Goal: Information Seeking & Learning: Compare options

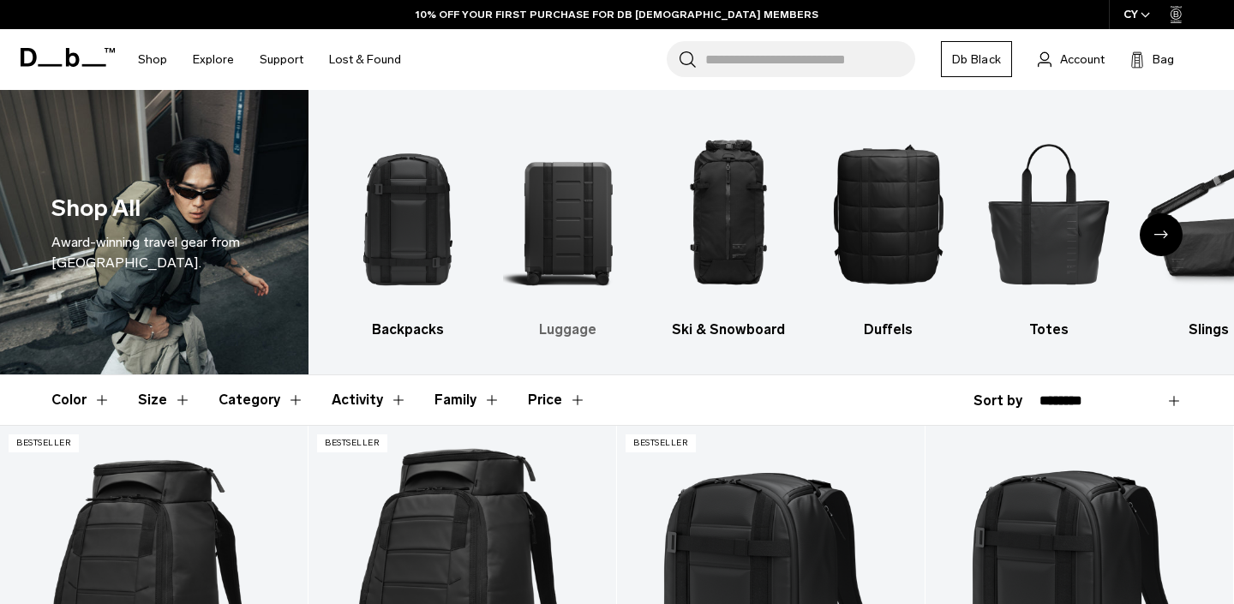
click at [562, 233] on img "2 / 10" at bounding box center [568, 213] width 130 height 195
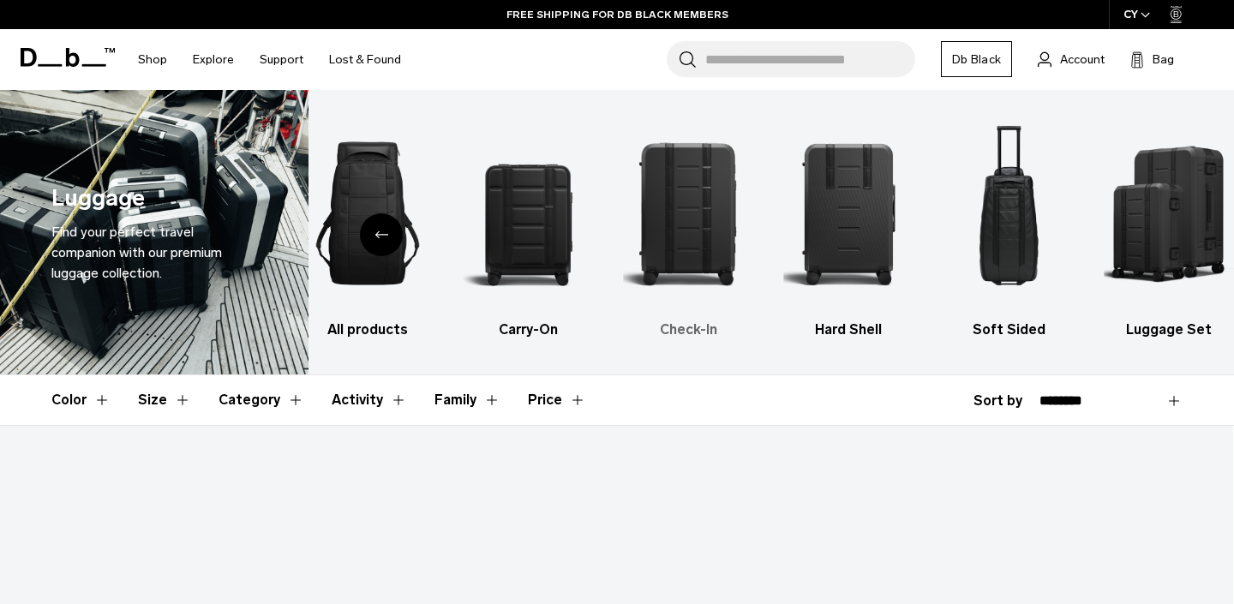
click at [700, 213] on img "3 / 6" at bounding box center [688, 213] width 130 height 195
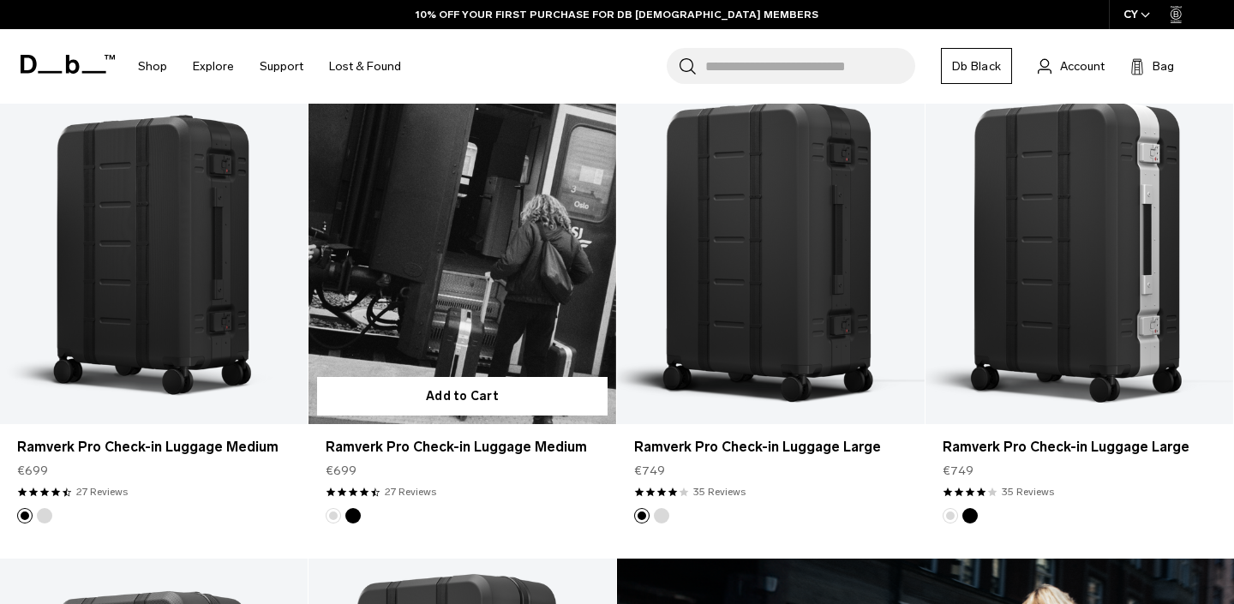
scroll to position [357, 0]
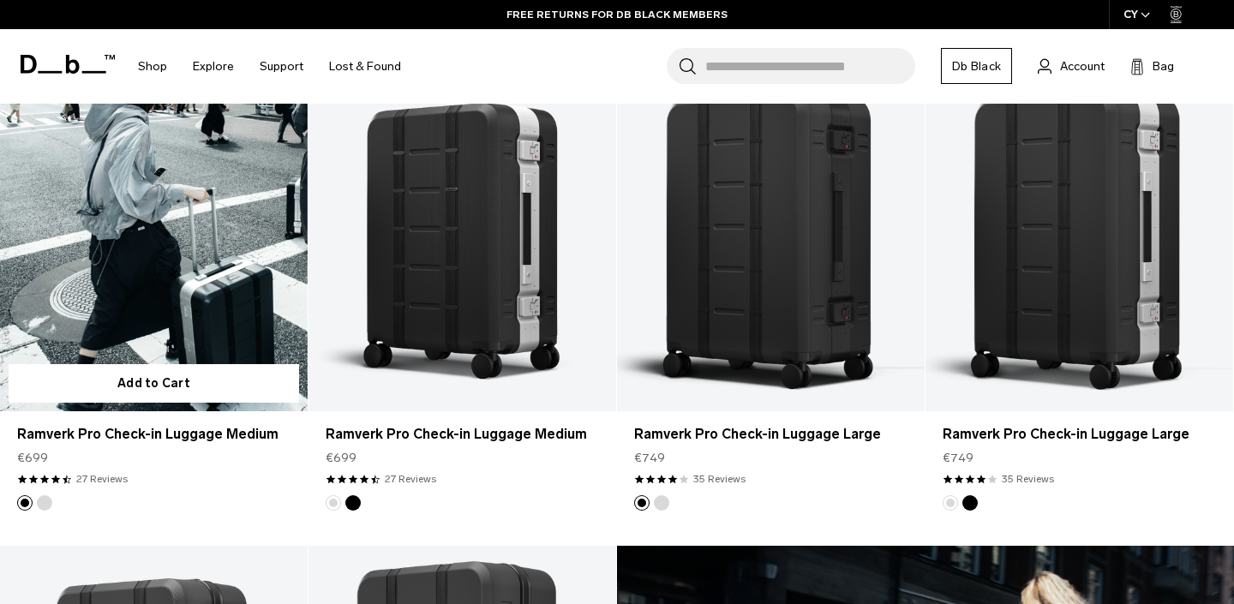
click at [245, 269] on link "Ramverk Pro Check-in Luggage Medium" at bounding box center [154, 240] width 308 height 342
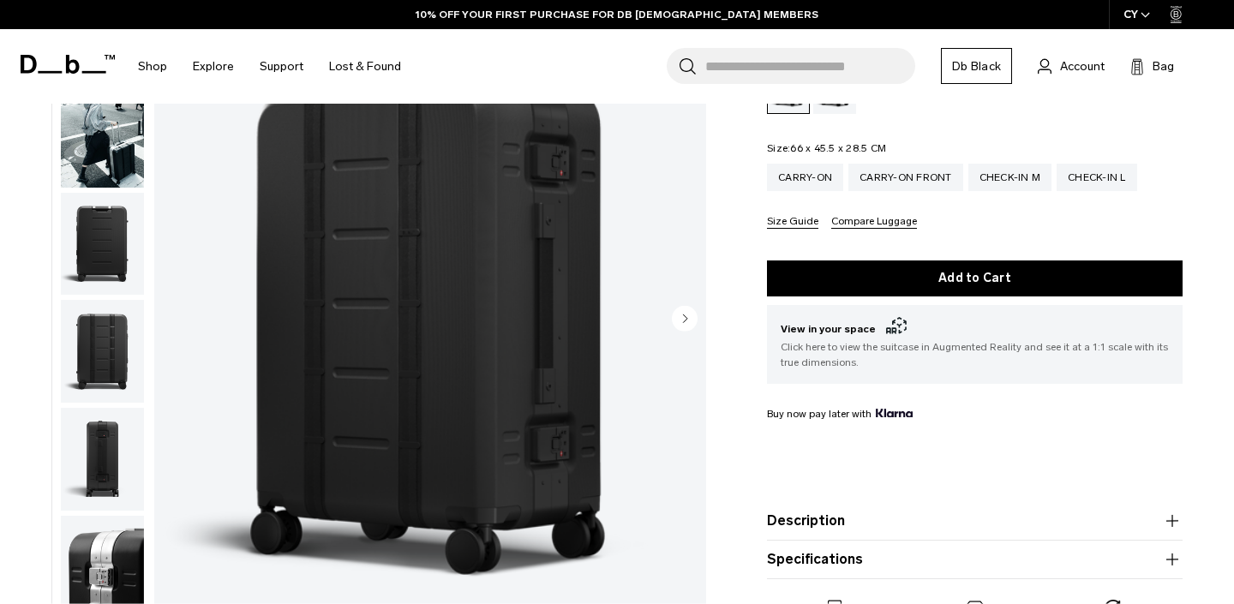
scroll to position [291, 0]
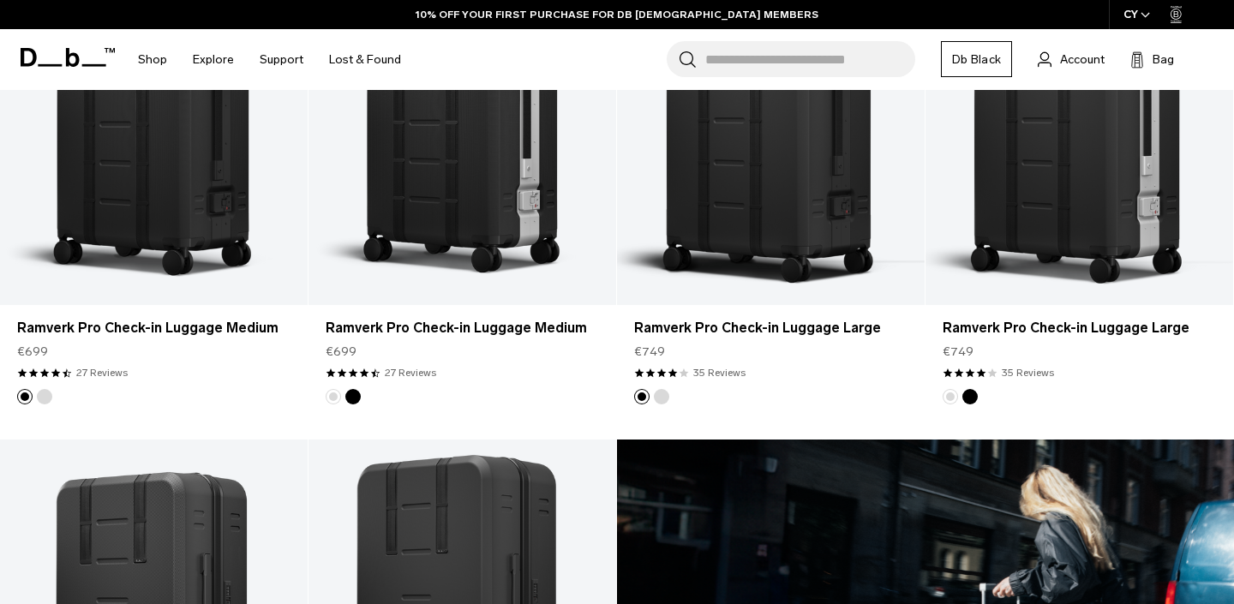
scroll to position [461, 0]
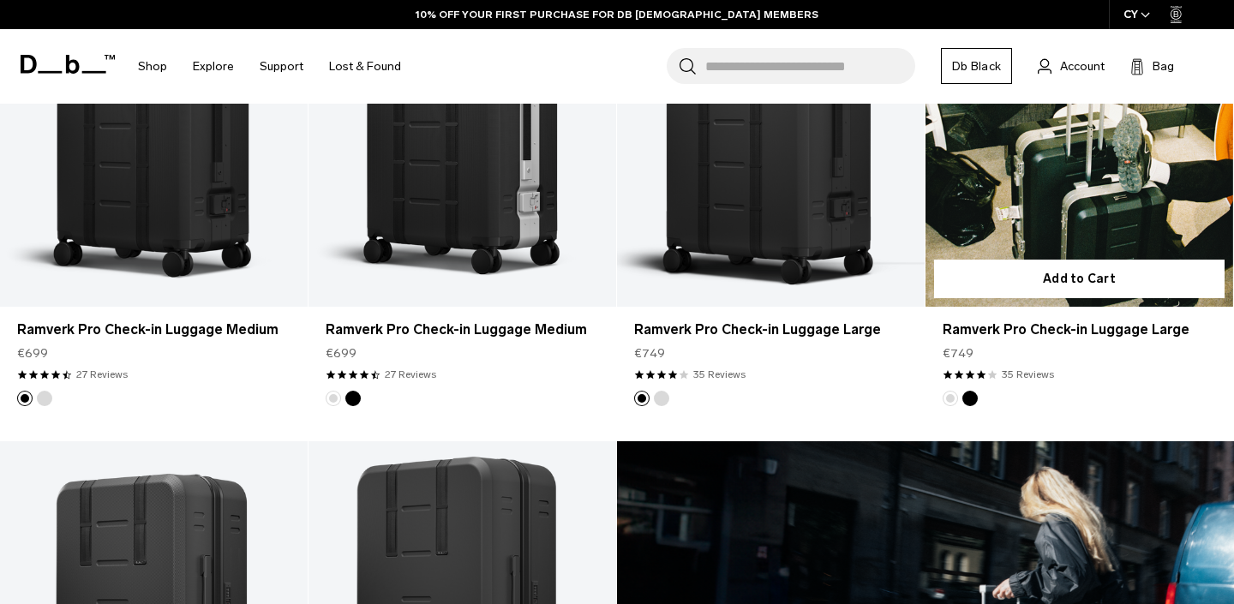
click at [986, 220] on link "Ramverk Pro Check-in Luggage Large" at bounding box center [1080, 136] width 308 height 342
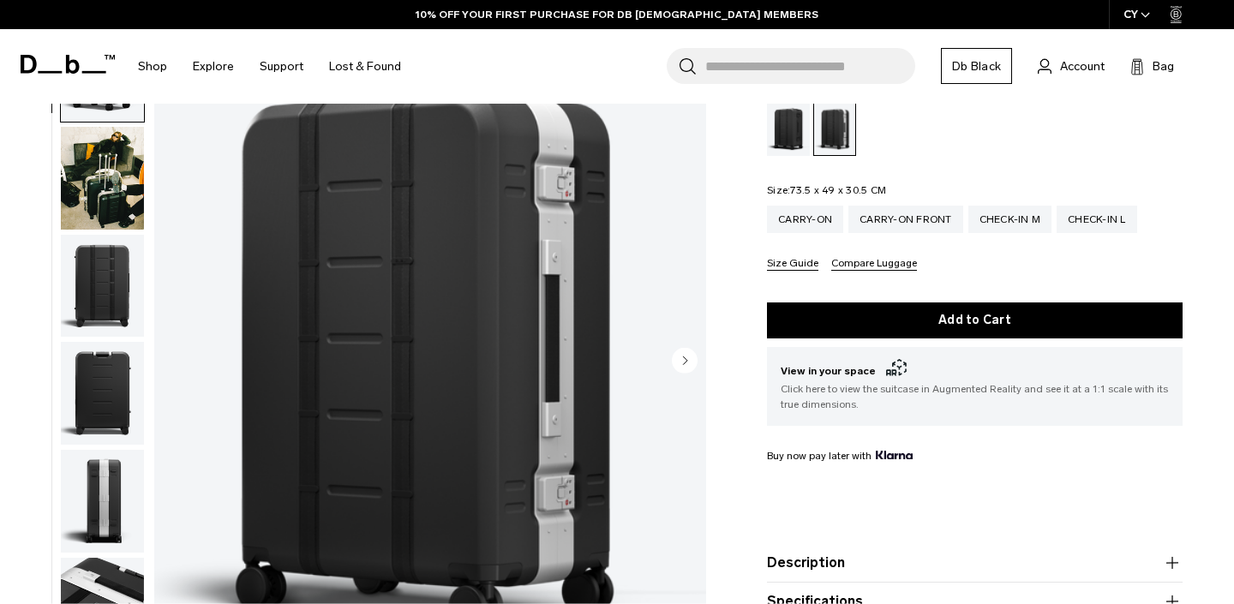
scroll to position [243, 0]
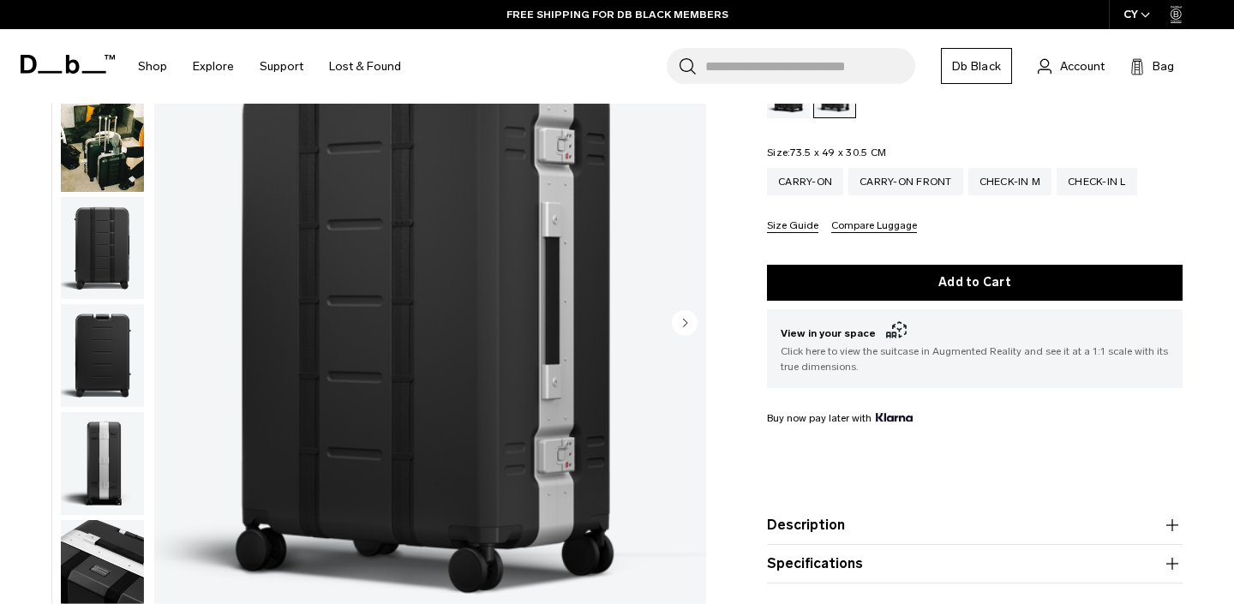
click at [92, 235] on img "button" at bounding box center [102, 247] width 83 height 103
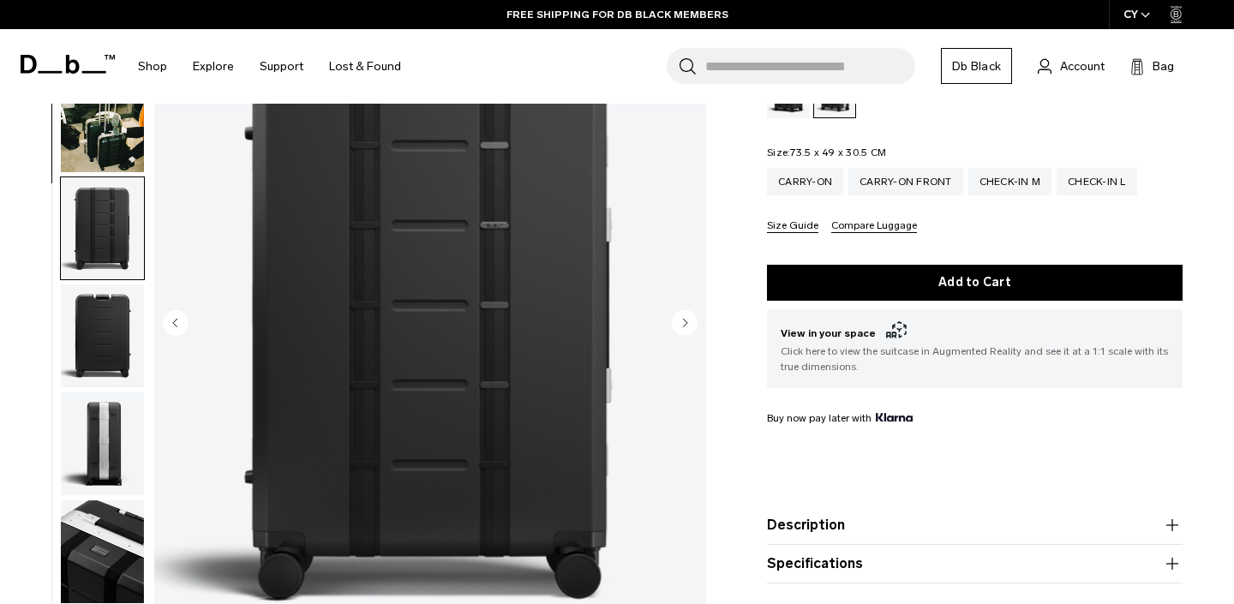
scroll to position [0, 0]
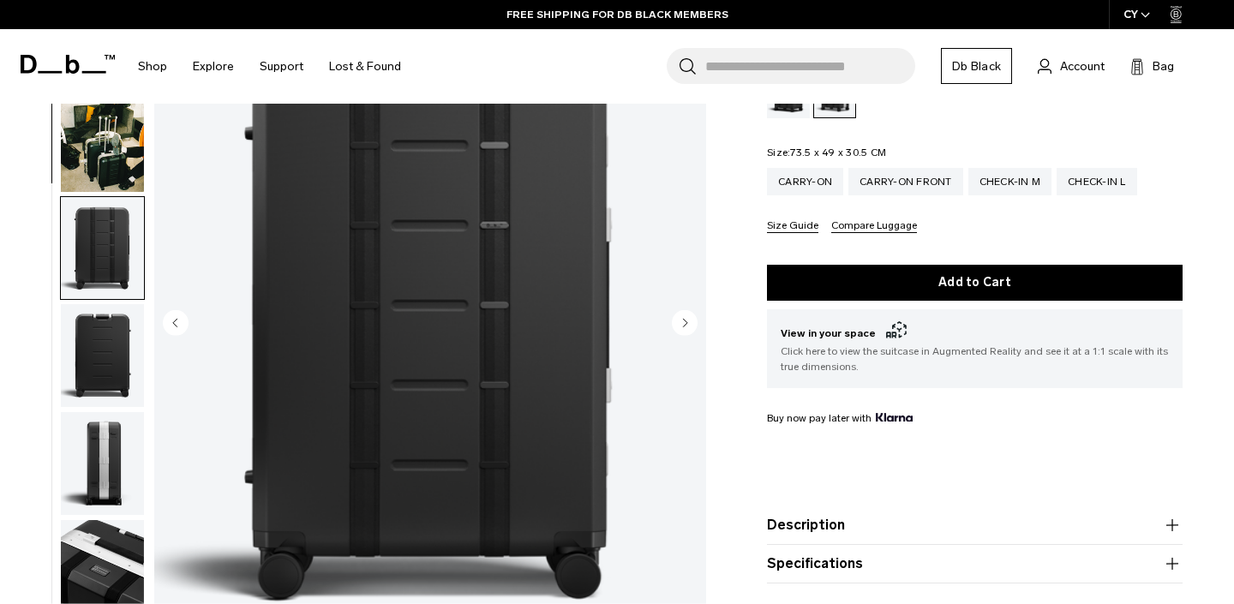
click at [104, 196] on img "button" at bounding box center [102, 247] width 83 height 103
click at [110, 142] on img "button" at bounding box center [102, 140] width 83 height 103
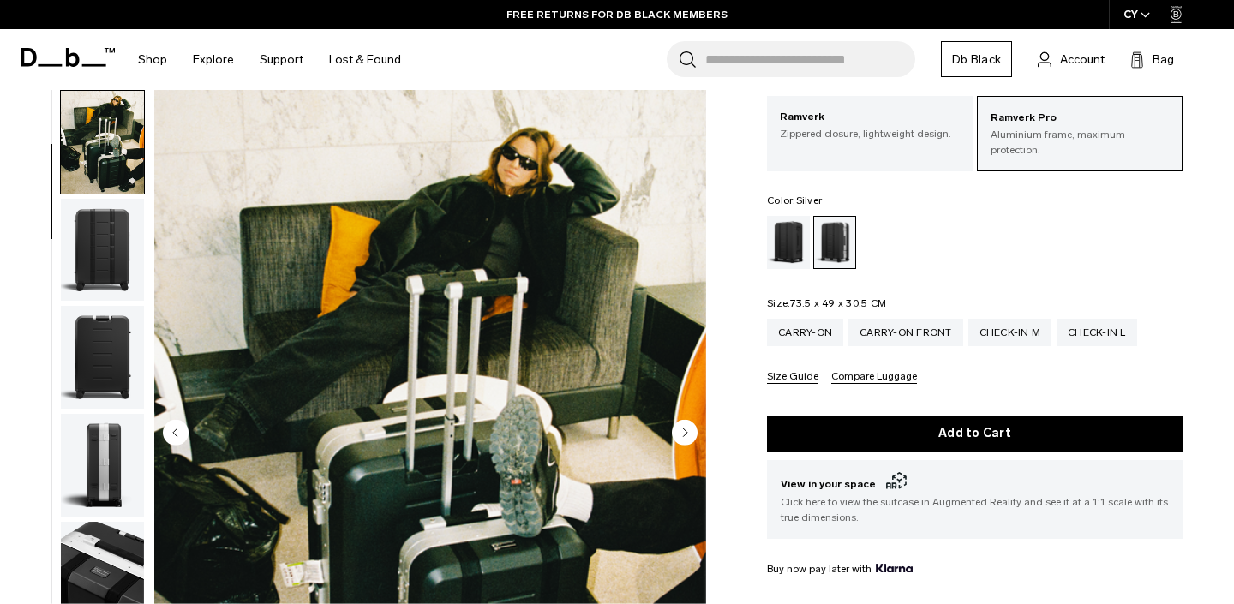
scroll to position [61, 0]
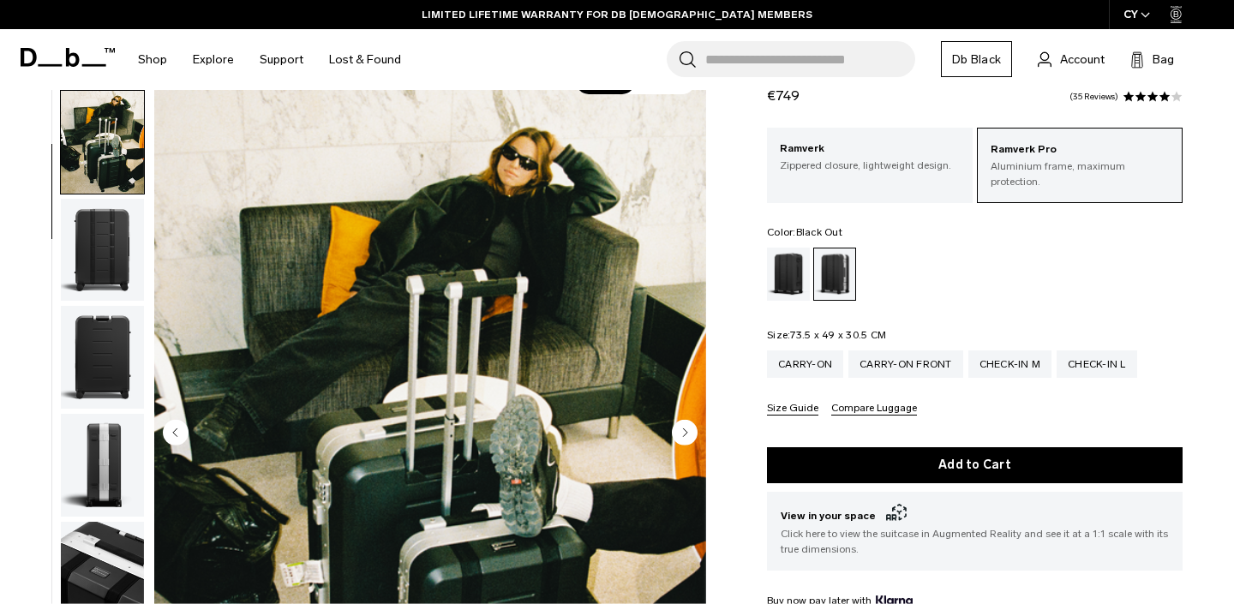
click at [794, 275] on div "Black Out" at bounding box center [789, 274] width 44 height 53
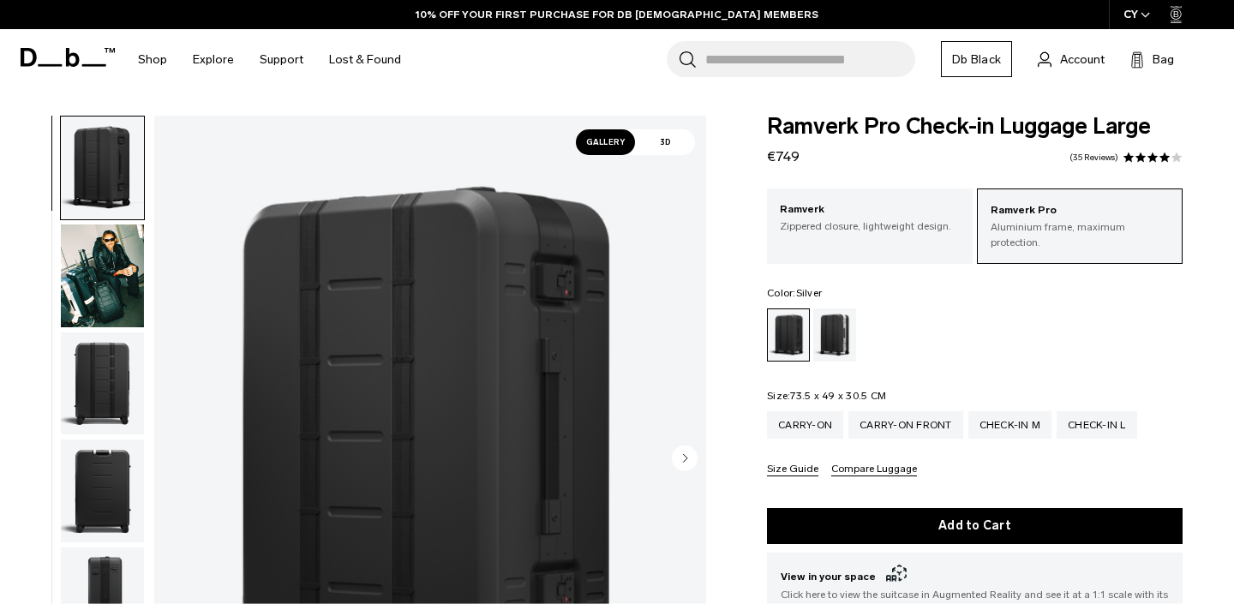
click at [840, 323] on div "Silver" at bounding box center [836, 335] width 44 height 53
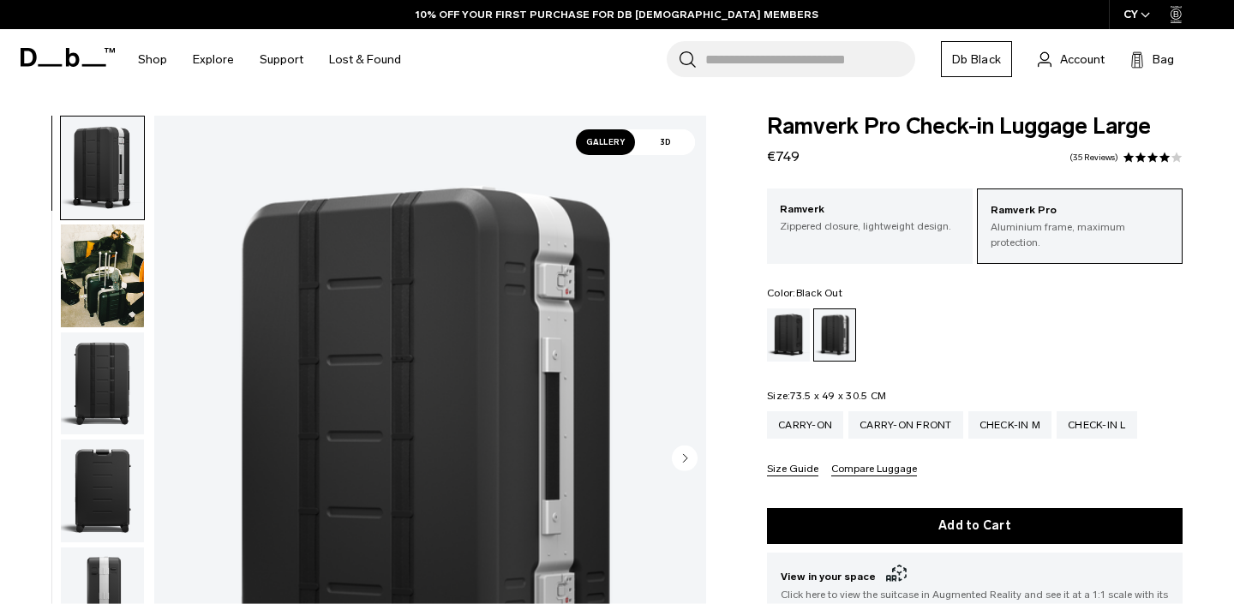
click at [796, 328] on div "Black Out" at bounding box center [789, 335] width 44 height 53
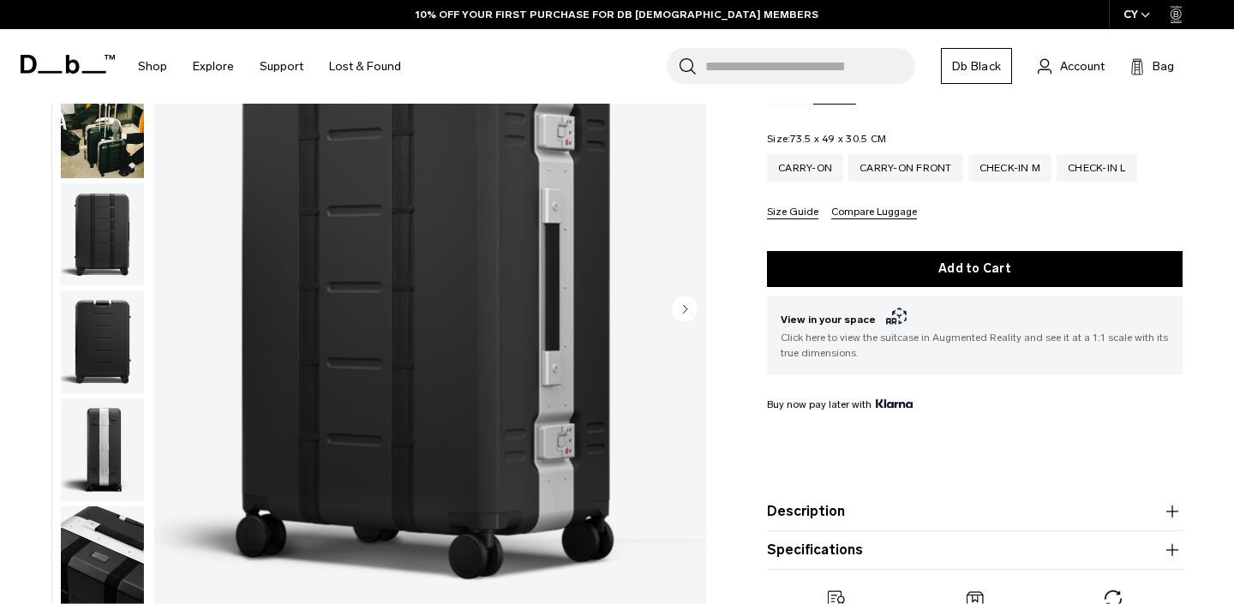
scroll to position [253, 0]
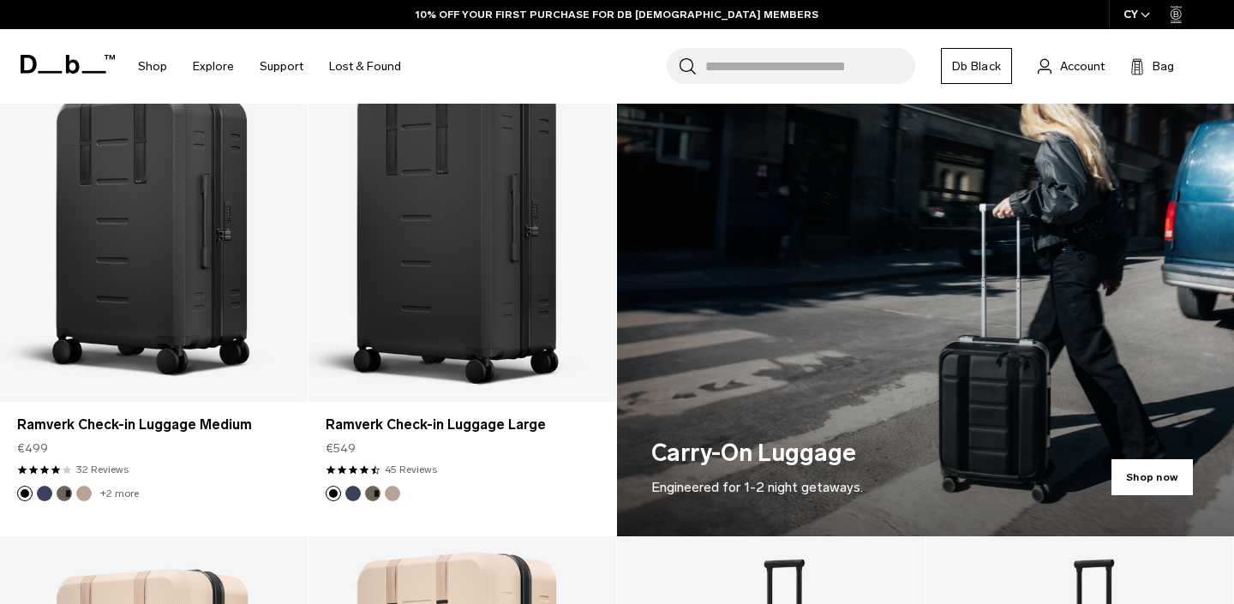
scroll to position [904, 0]
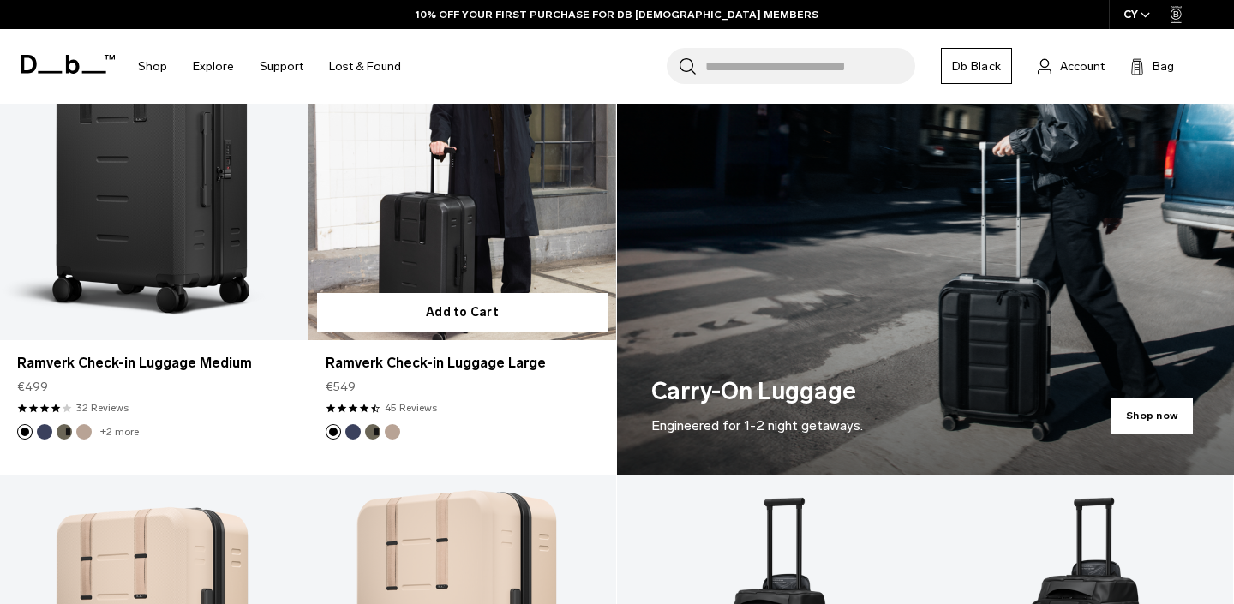
click at [426, 260] on link "Ramverk Check-in Luggage Large" at bounding box center [463, 169] width 308 height 342
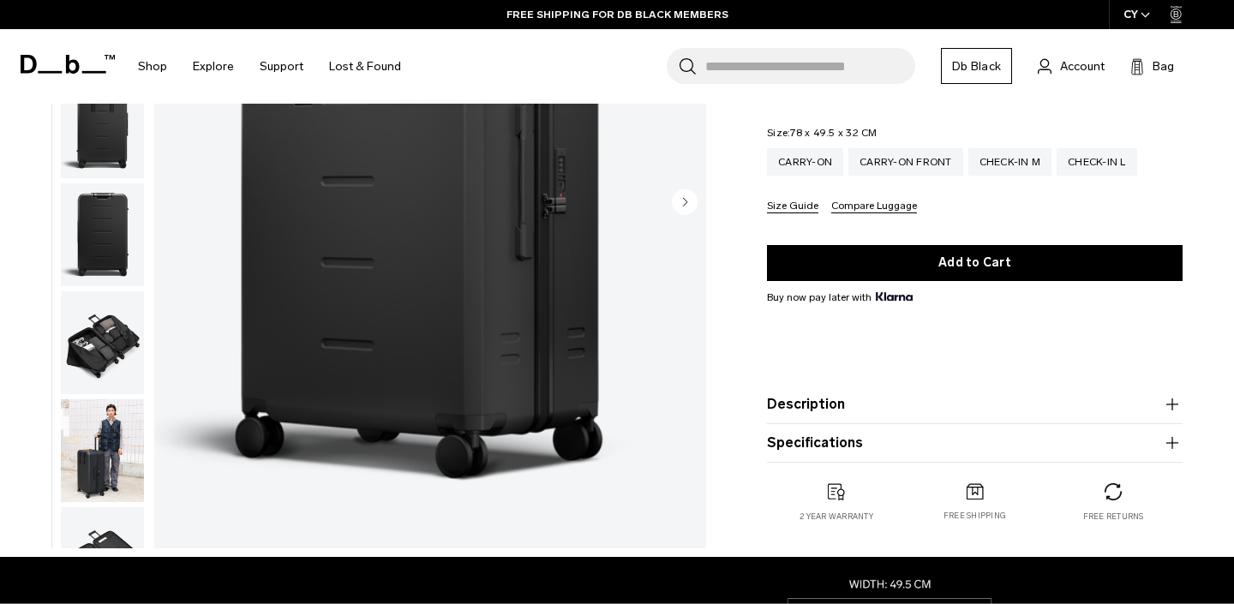
scroll to position [248, 0]
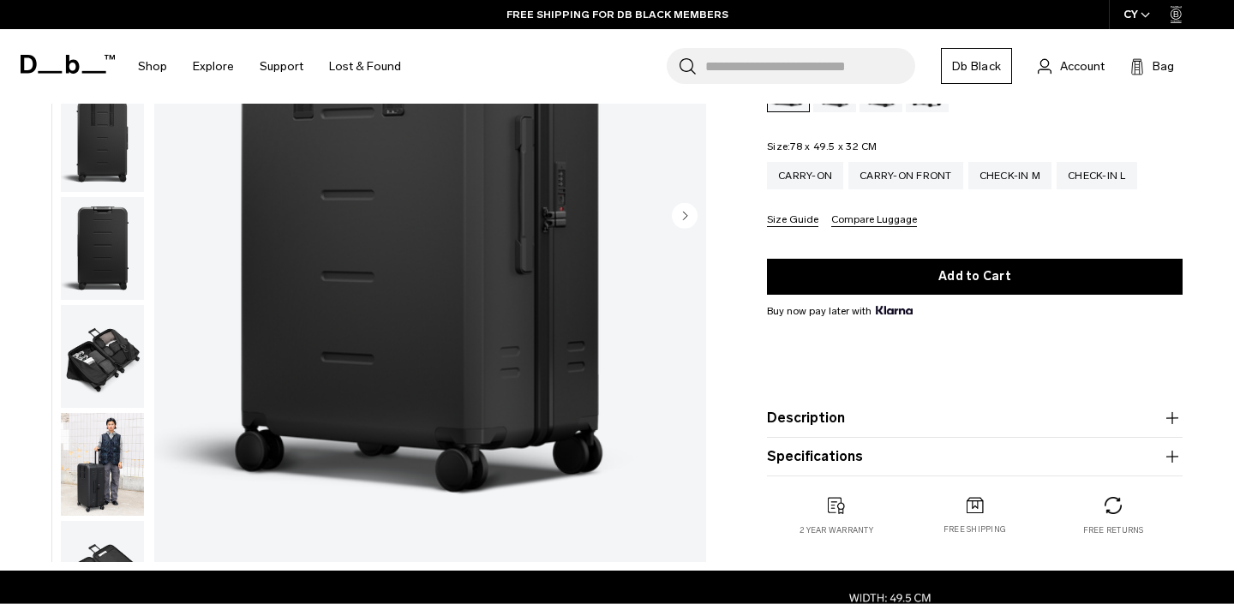
click at [893, 452] on button "Specifications" at bounding box center [975, 457] width 416 height 21
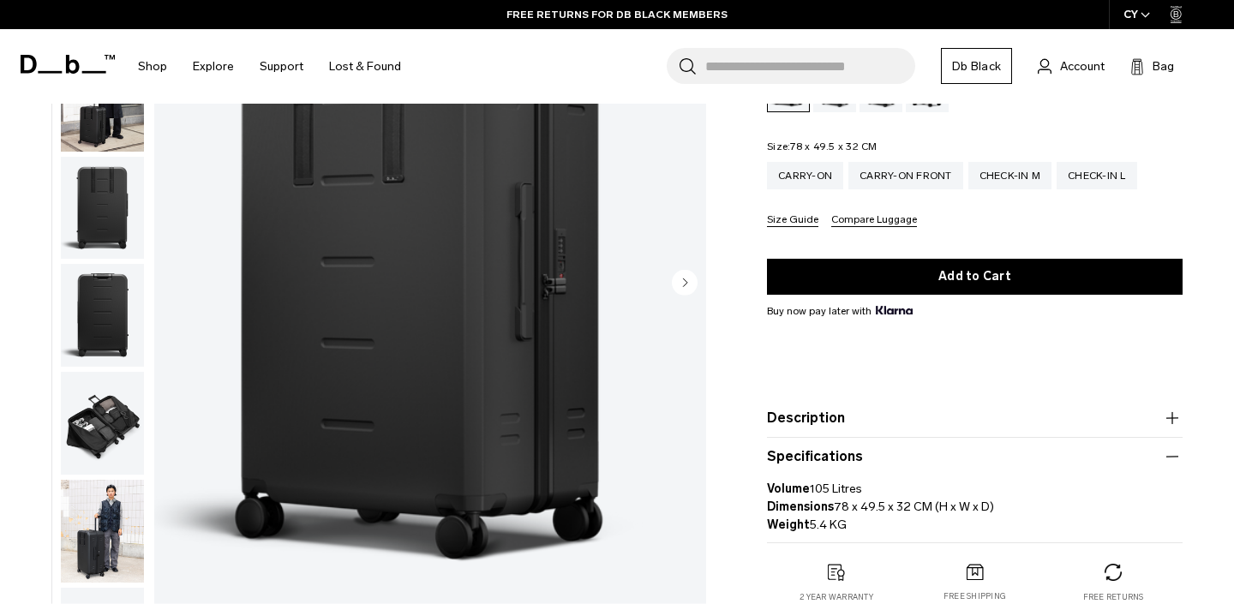
click at [683, 269] on circle "Next slide" at bounding box center [685, 282] width 26 height 26
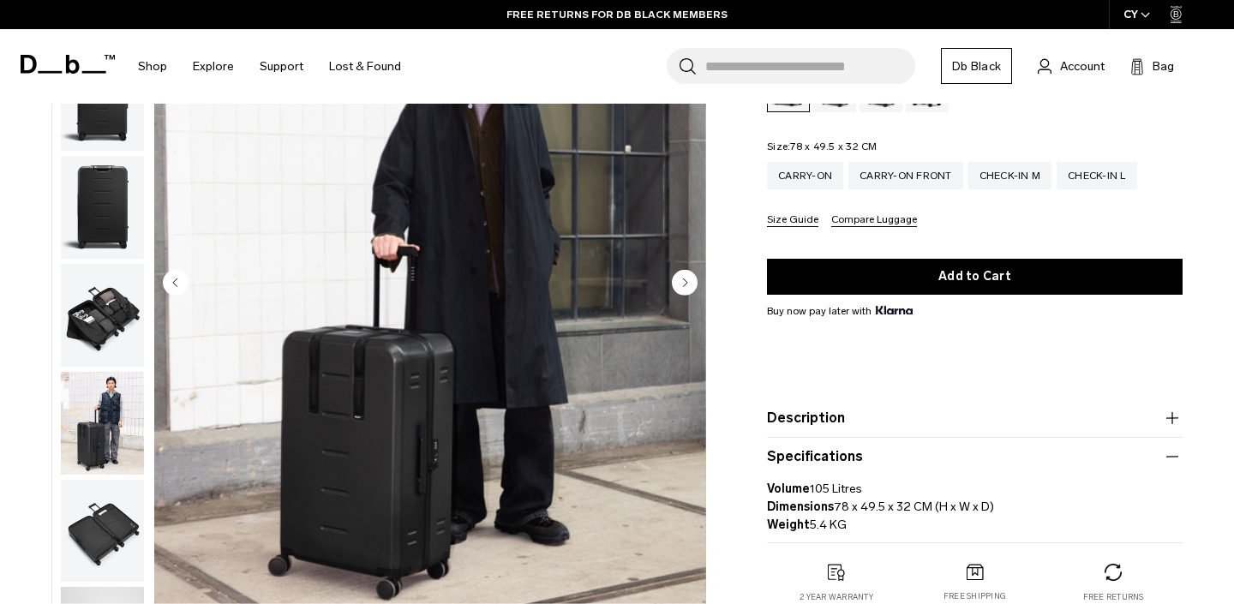
click at [683, 269] on circle "Next slide" at bounding box center [685, 282] width 26 height 26
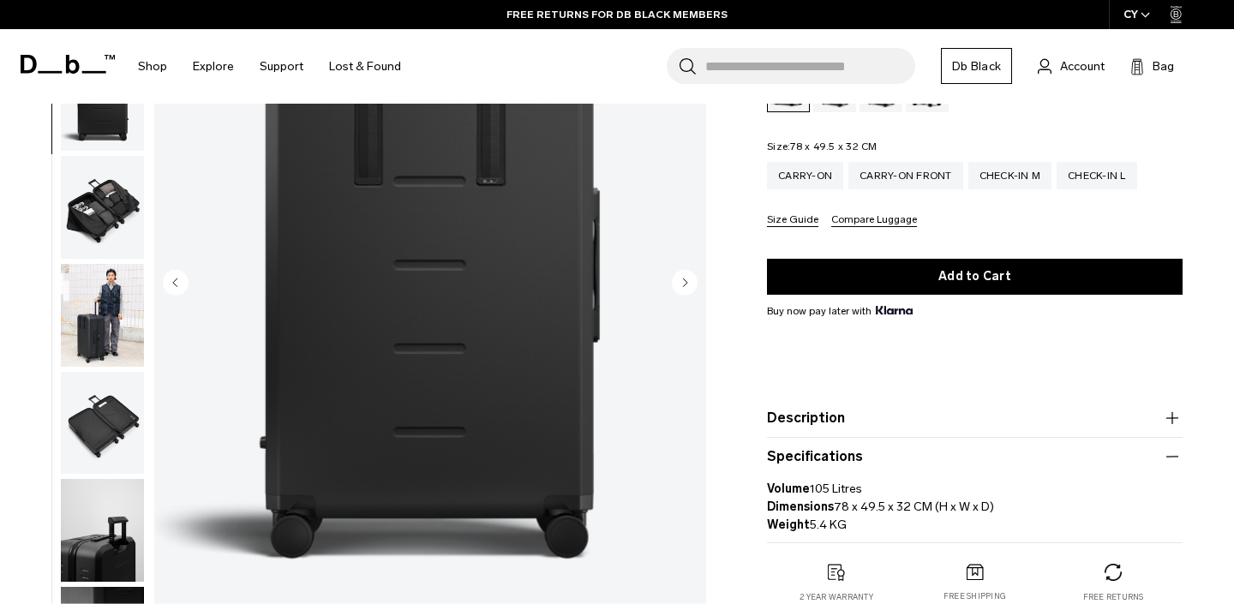
click at [683, 269] on circle "Next slide" at bounding box center [685, 282] width 26 height 26
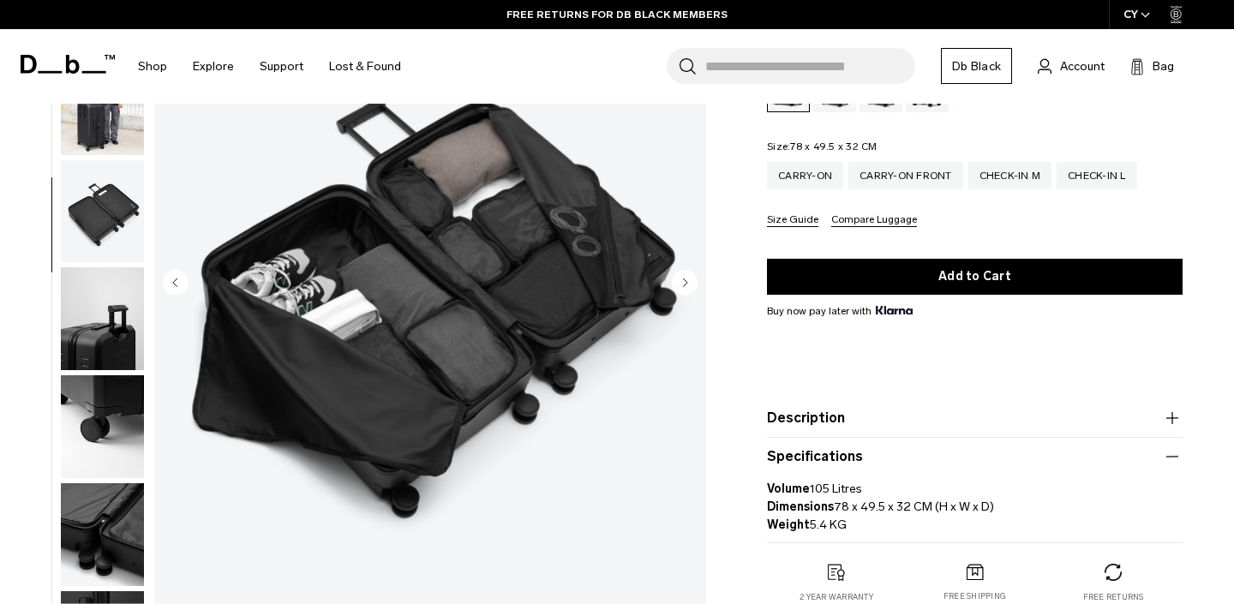
scroll to position [431, 0]
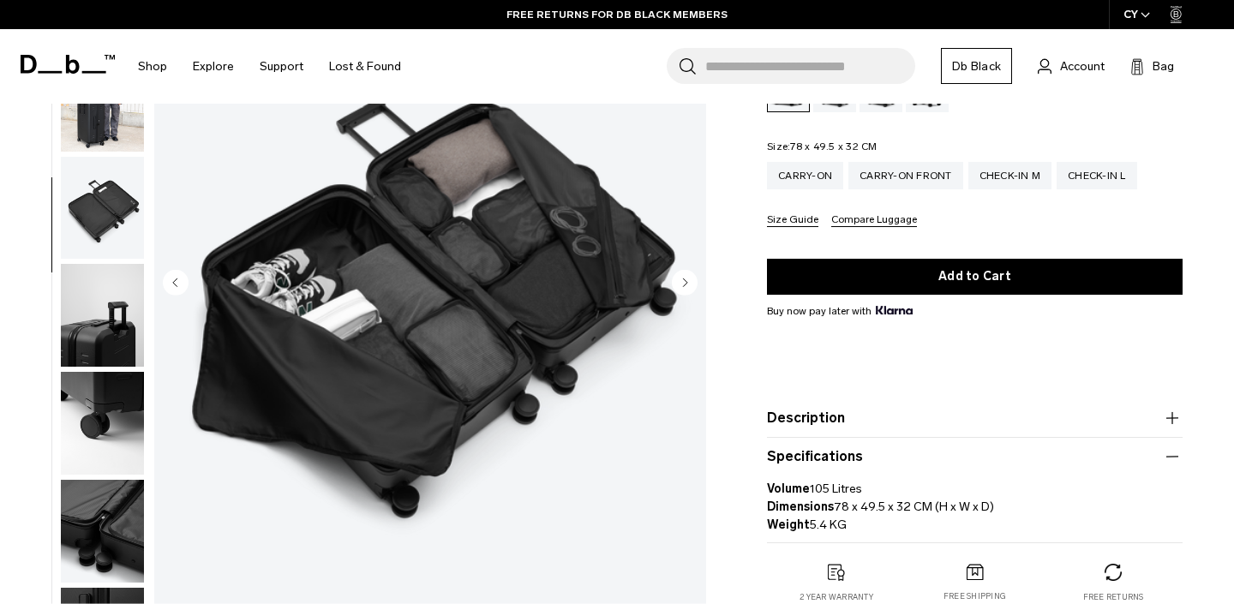
click at [683, 269] on circle "Next slide" at bounding box center [685, 282] width 26 height 26
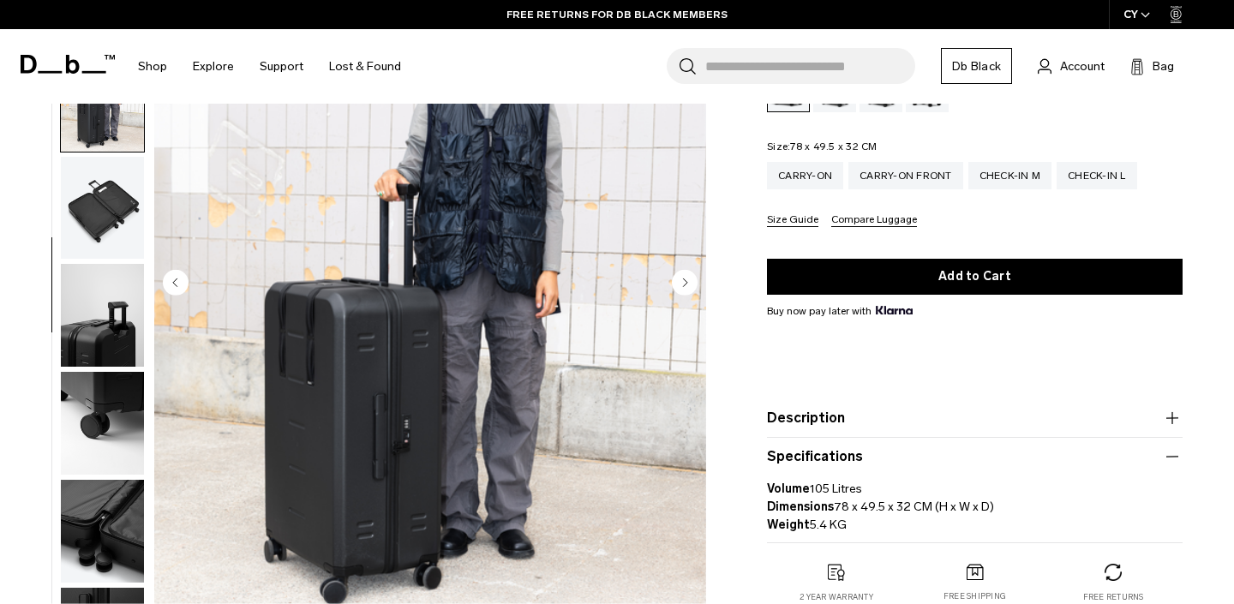
scroll to position [493, 0]
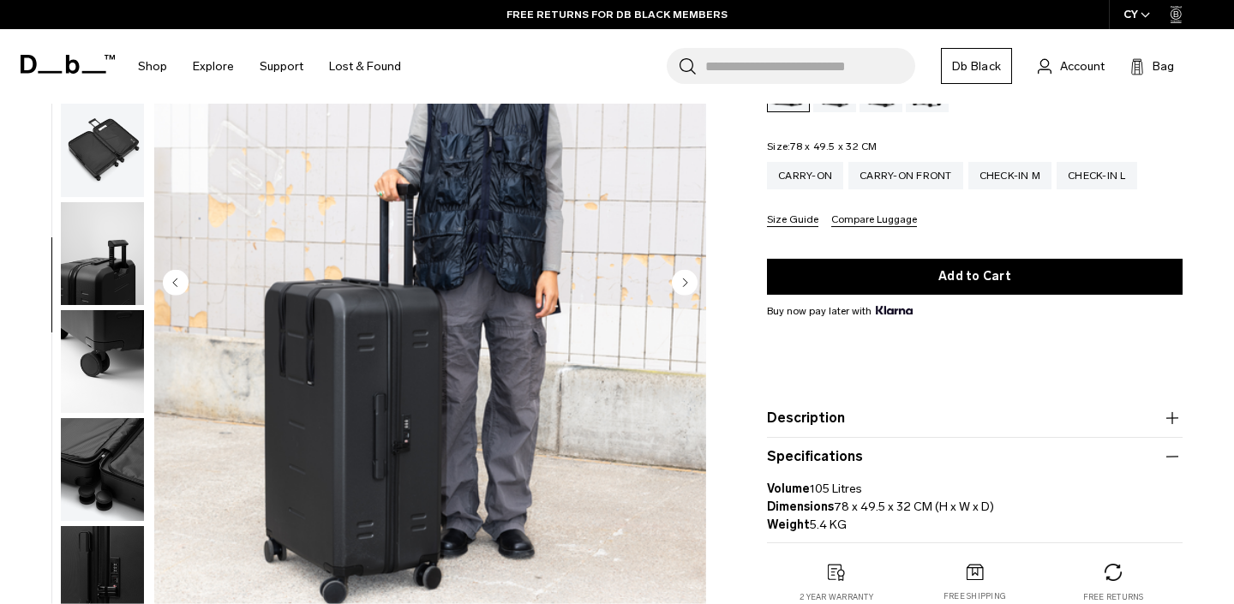
click at [683, 269] on circle "Next slide" at bounding box center [685, 282] width 26 height 26
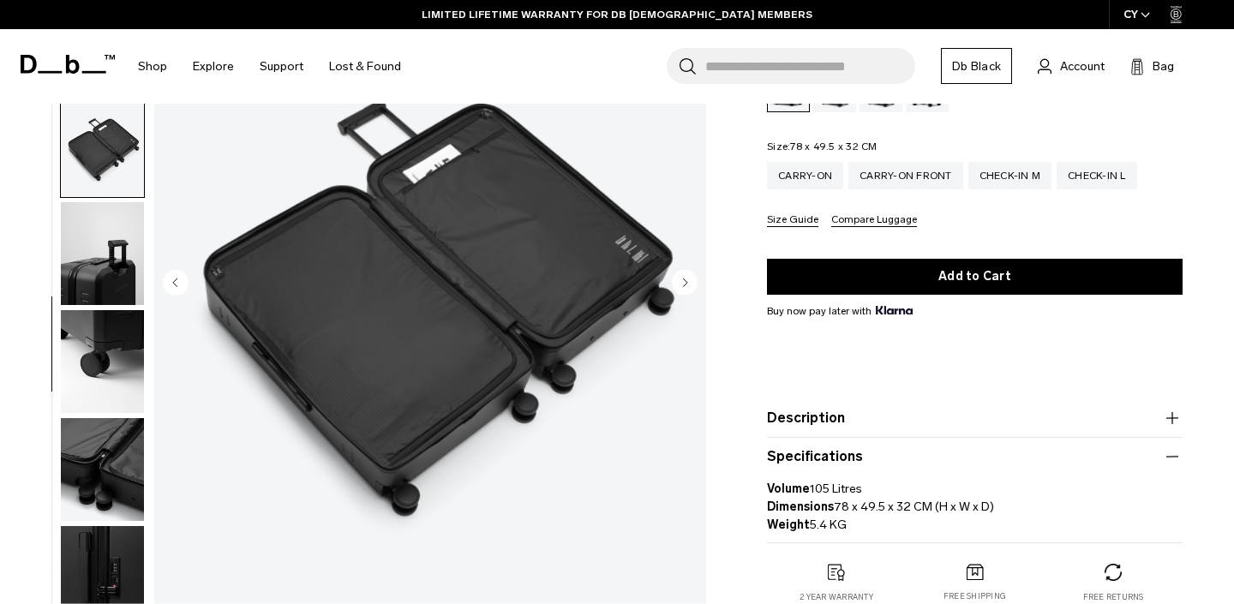
click at [683, 269] on circle "Next slide" at bounding box center [685, 282] width 26 height 26
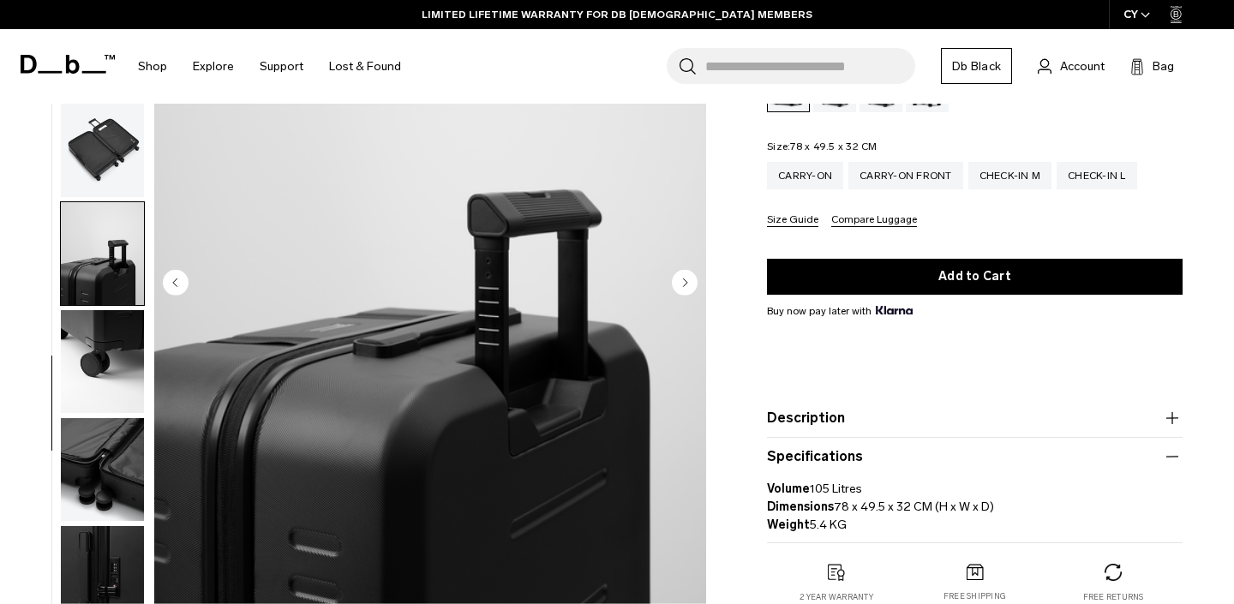
click at [683, 269] on circle "Next slide" at bounding box center [685, 282] width 26 height 26
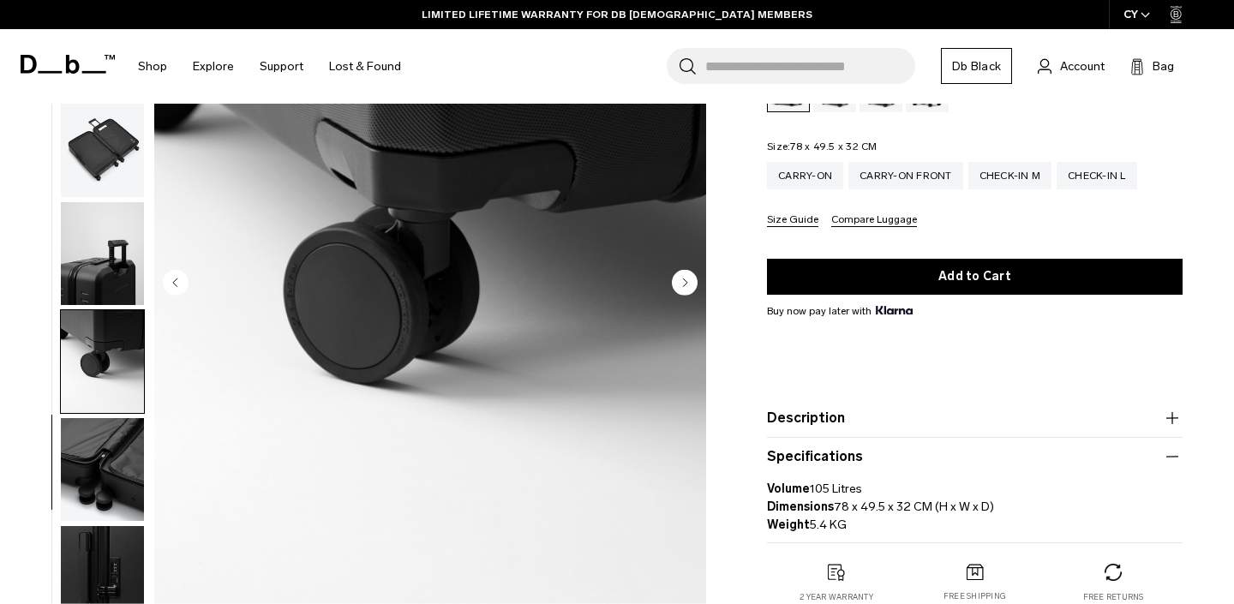
click at [683, 269] on circle "Next slide" at bounding box center [685, 282] width 26 height 26
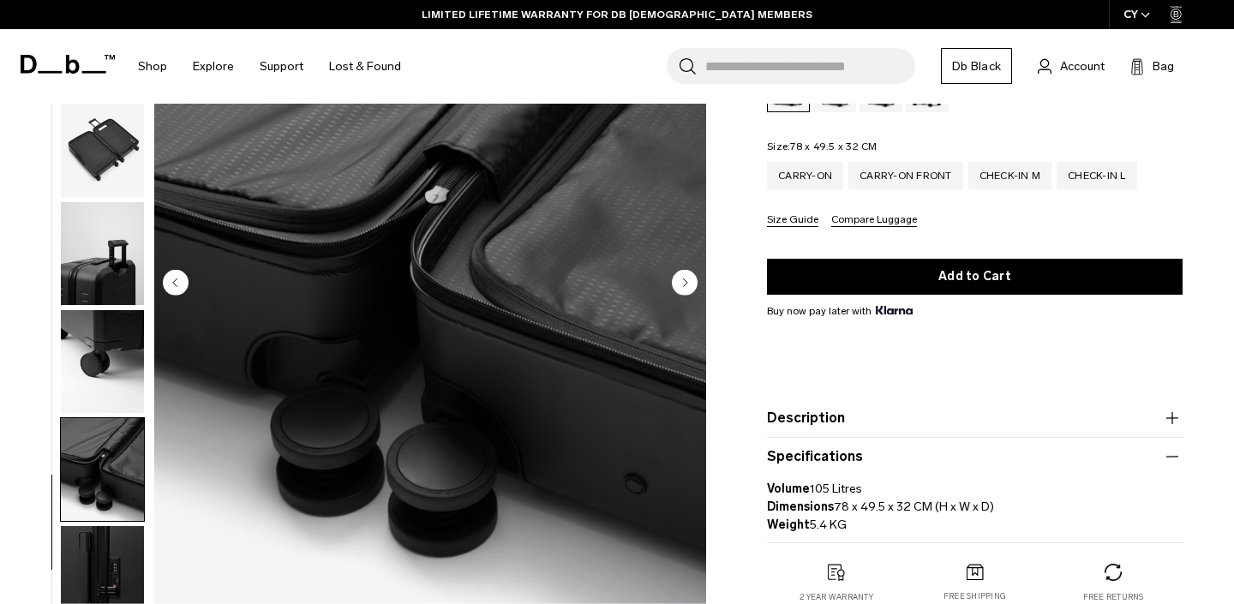
click at [683, 269] on circle "Next slide" at bounding box center [685, 282] width 26 height 26
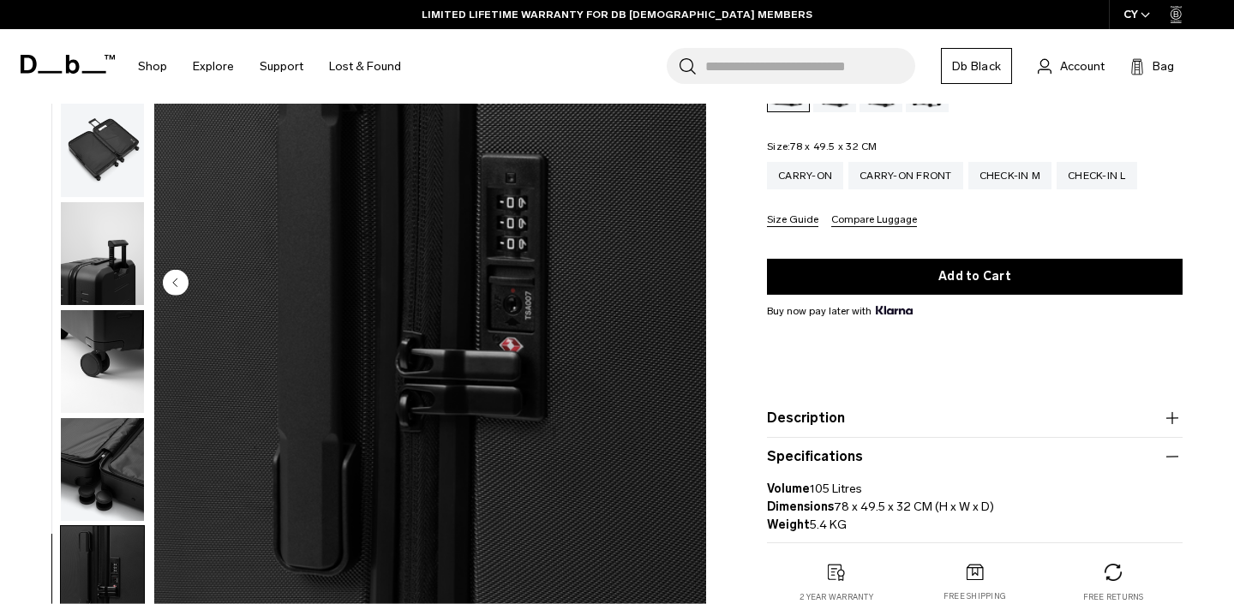
click at [683, 269] on img "11 / 11" at bounding box center [430, 284] width 552 height 689
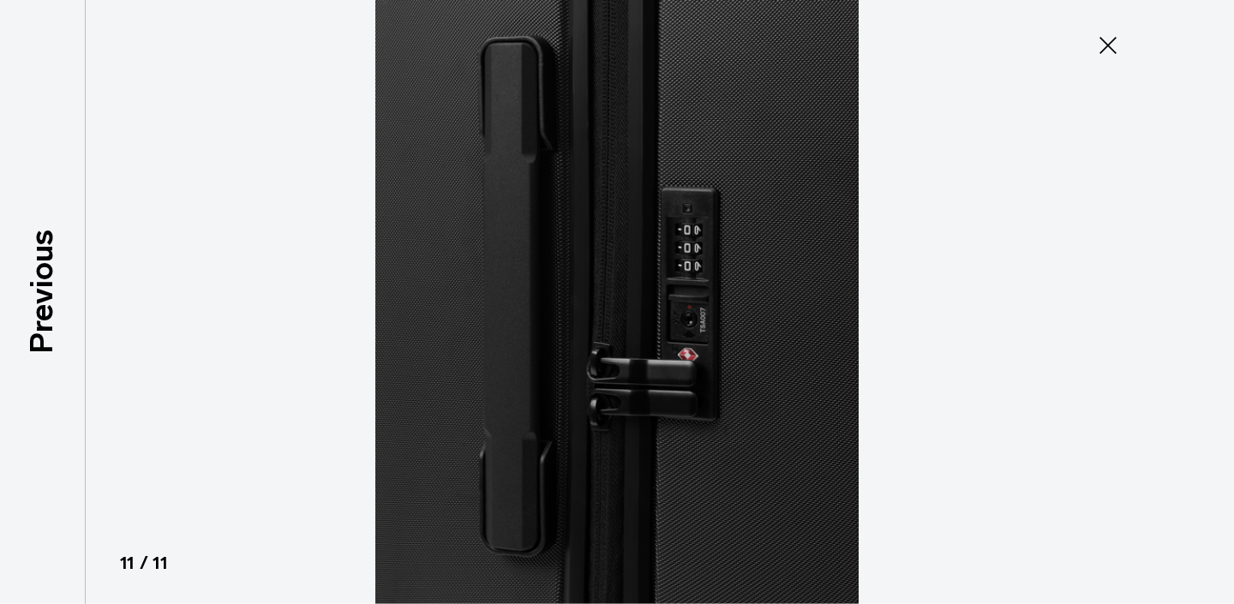
click at [1112, 56] on icon at bounding box center [1108, 45] width 27 height 27
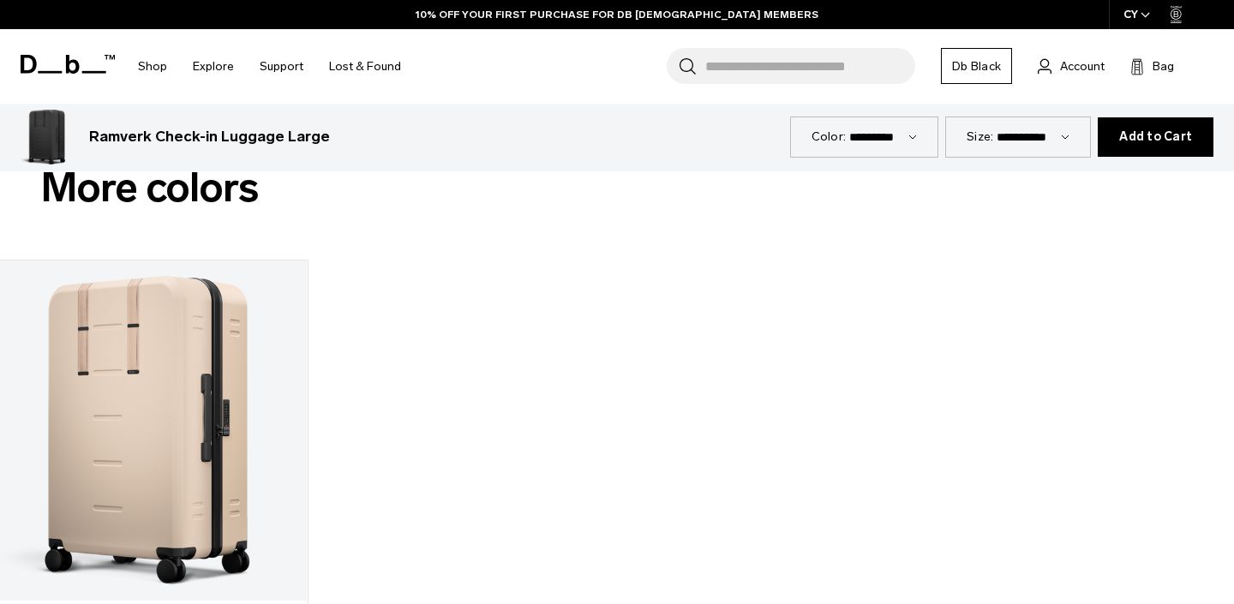
scroll to position [2008, 0]
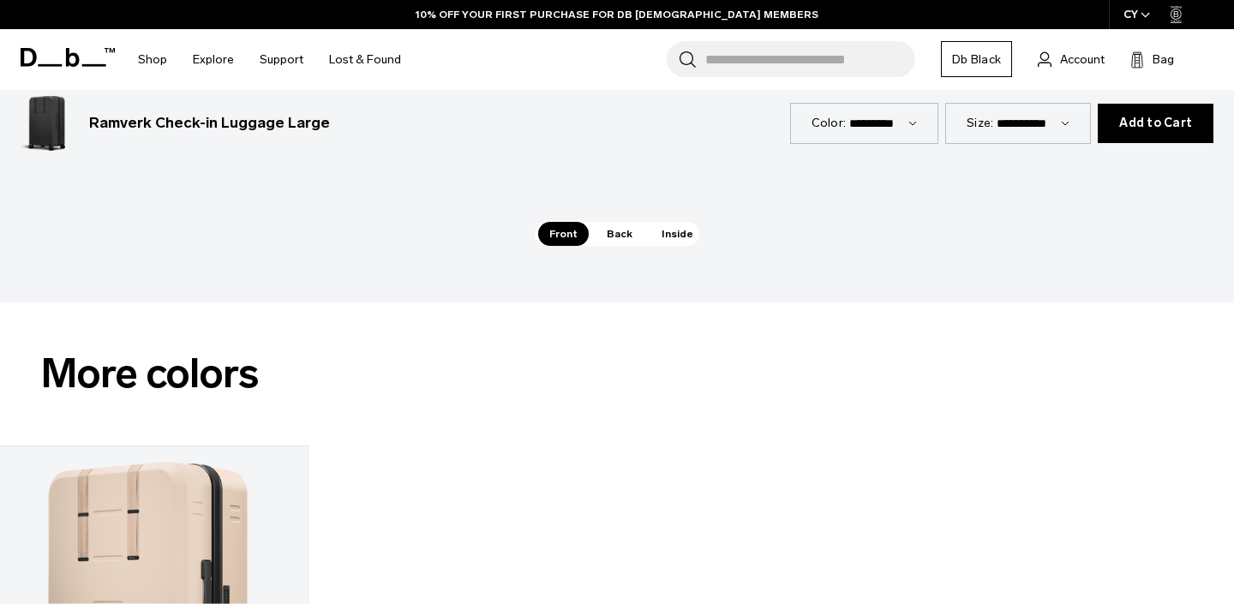
click at [687, 228] on span "Inside" at bounding box center [678, 234] width 54 height 24
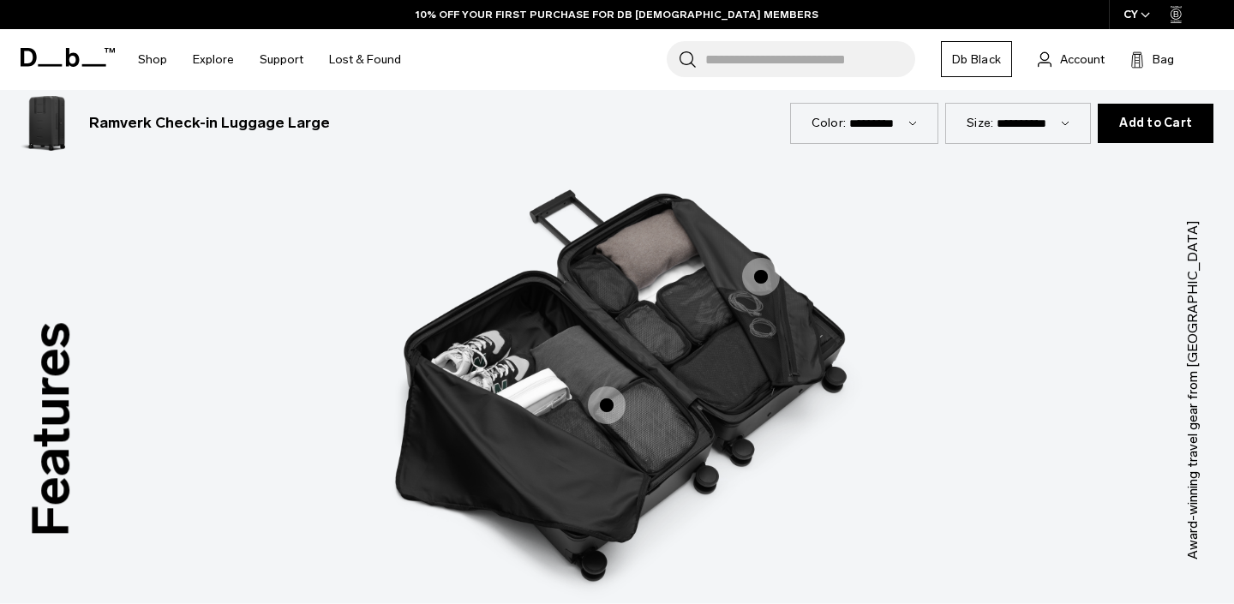
scroll to position [1491, 0]
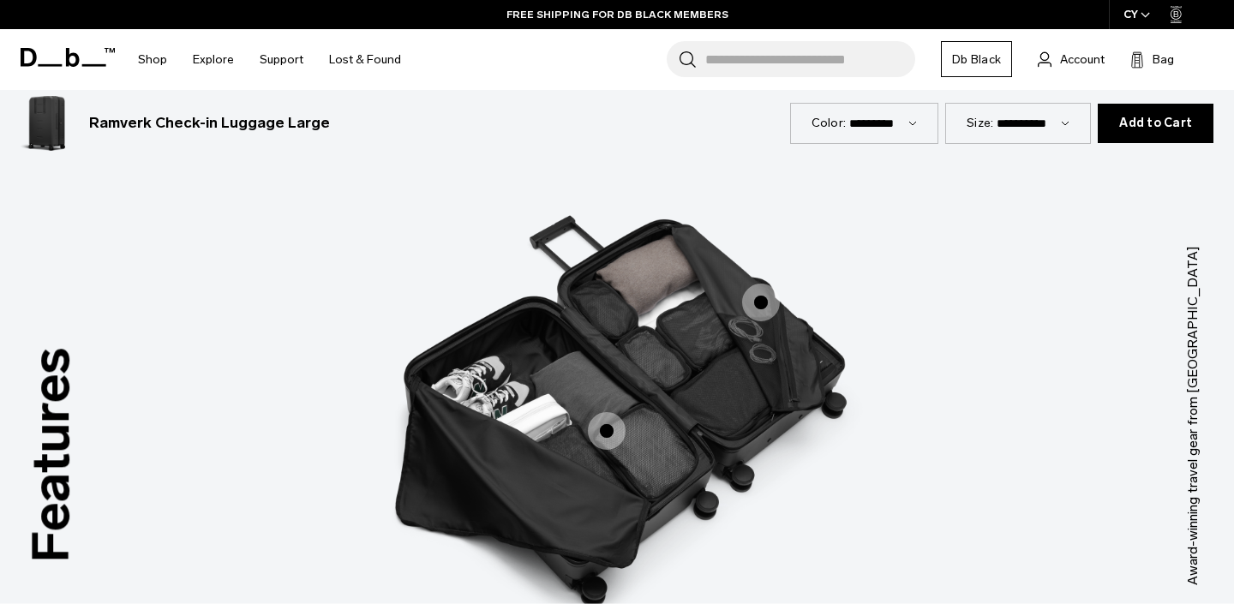
click at [605, 421] on span "3 / 3" at bounding box center [607, 431] width 38 height 38
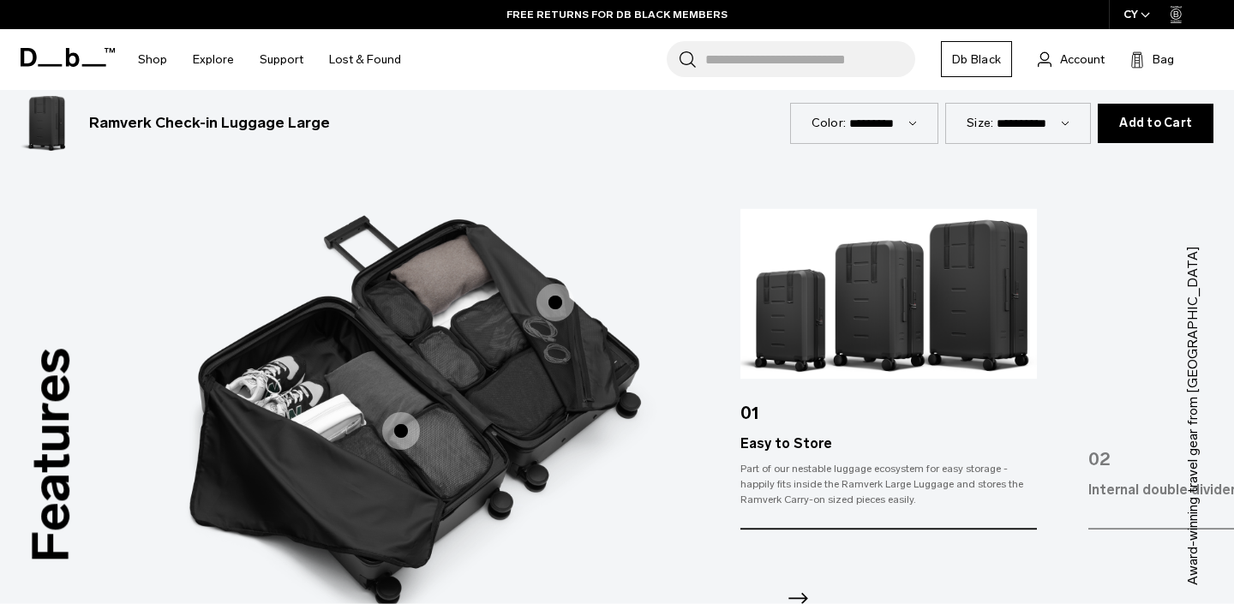
click at [802, 585] on icon "Next slide" at bounding box center [797, 598] width 27 height 27
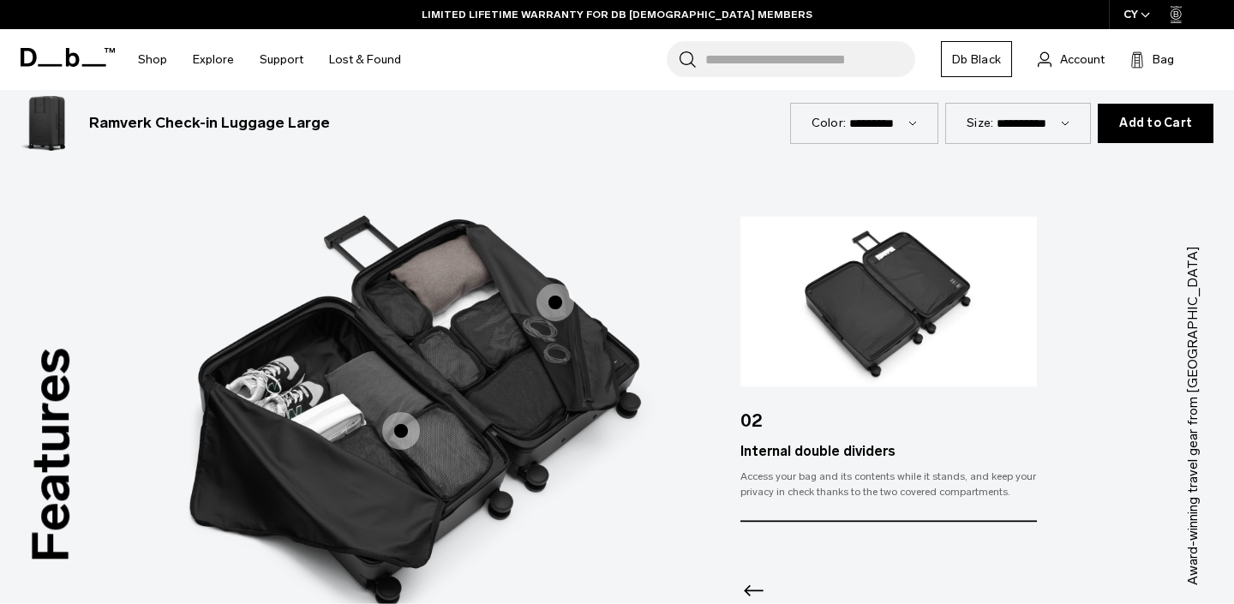
click at [874, 340] on img at bounding box center [889, 301] width 297 height 171
click at [848, 373] on img at bounding box center [889, 301] width 297 height 171
click at [796, 506] on div "02 Internal double dividers Access your bag and its contents while it stands, a…" at bounding box center [890, 369] width 297 height 306
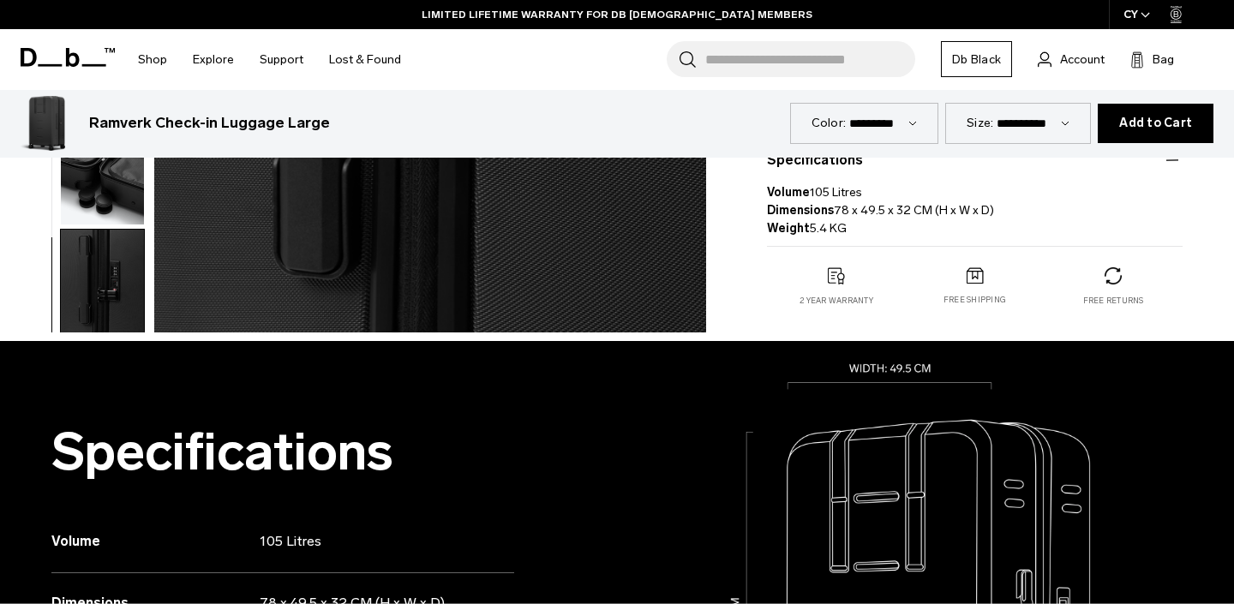
scroll to position [0, 0]
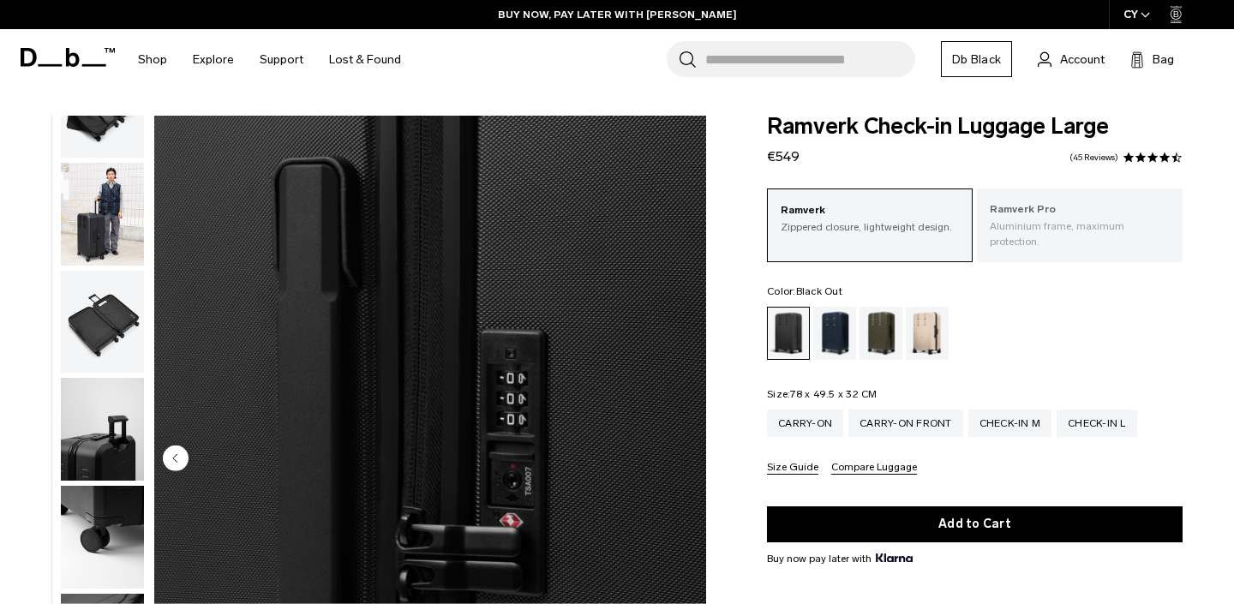
click at [1052, 207] on p "Ramverk Pro" at bounding box center [1080, 209] width 180 height 17
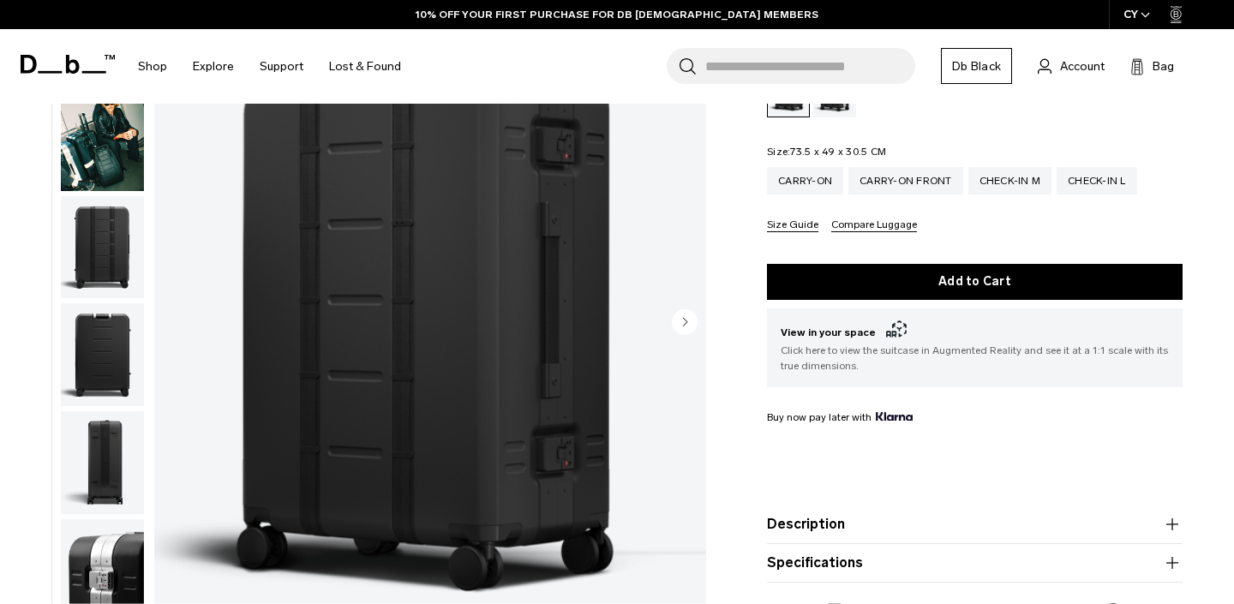
scroll to position [377, 0]
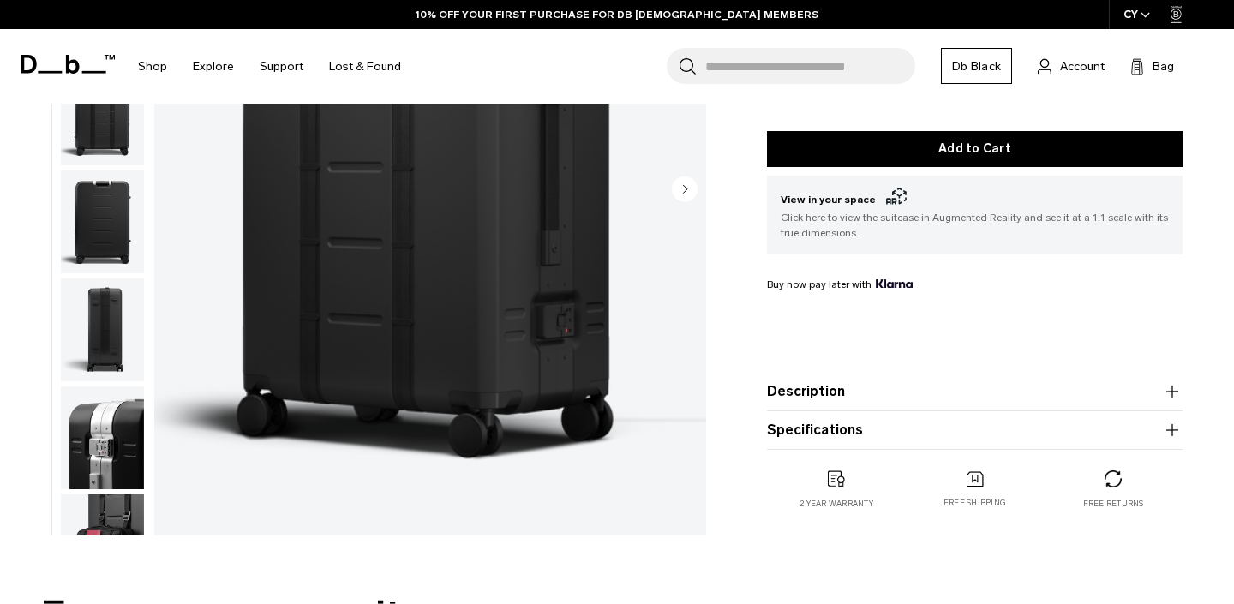
click at [906, 420] on button "Specifications" at bounding box center [975, 430] width 416 height 21
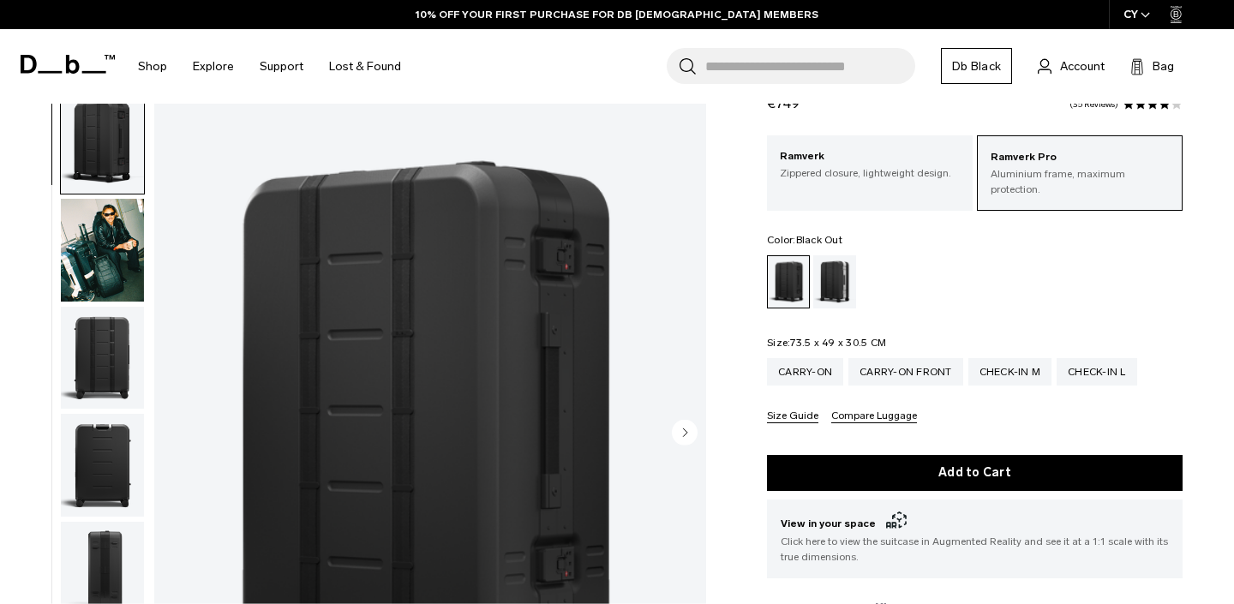
scroll to position [0, 0]
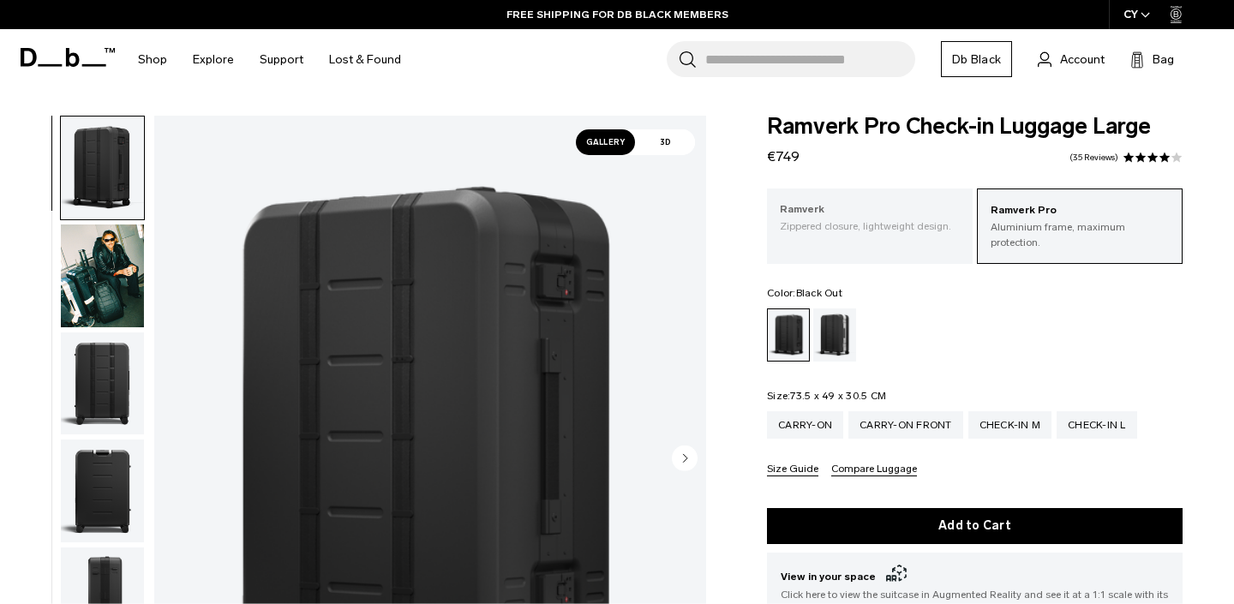
click at [842, 206] on p "Ramverk" at bounding box center [870, 209] width 180 height 17
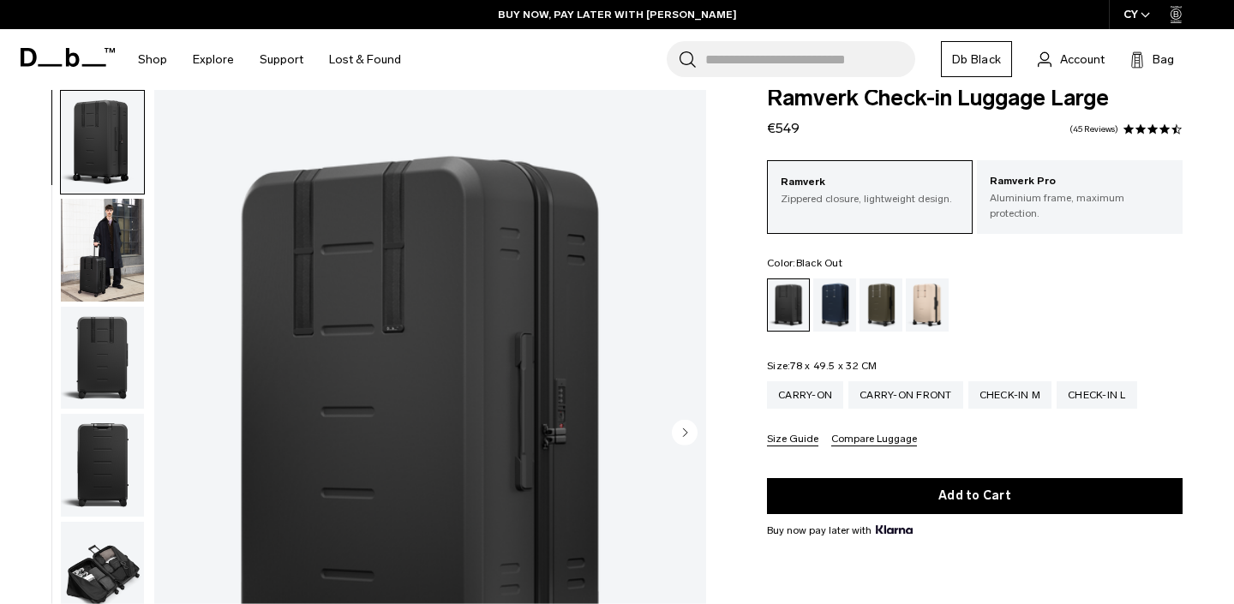
scroll to position [29, 0]
click at [101, 337] on img "button" at bounding box center [102, 358] width 83 height 103
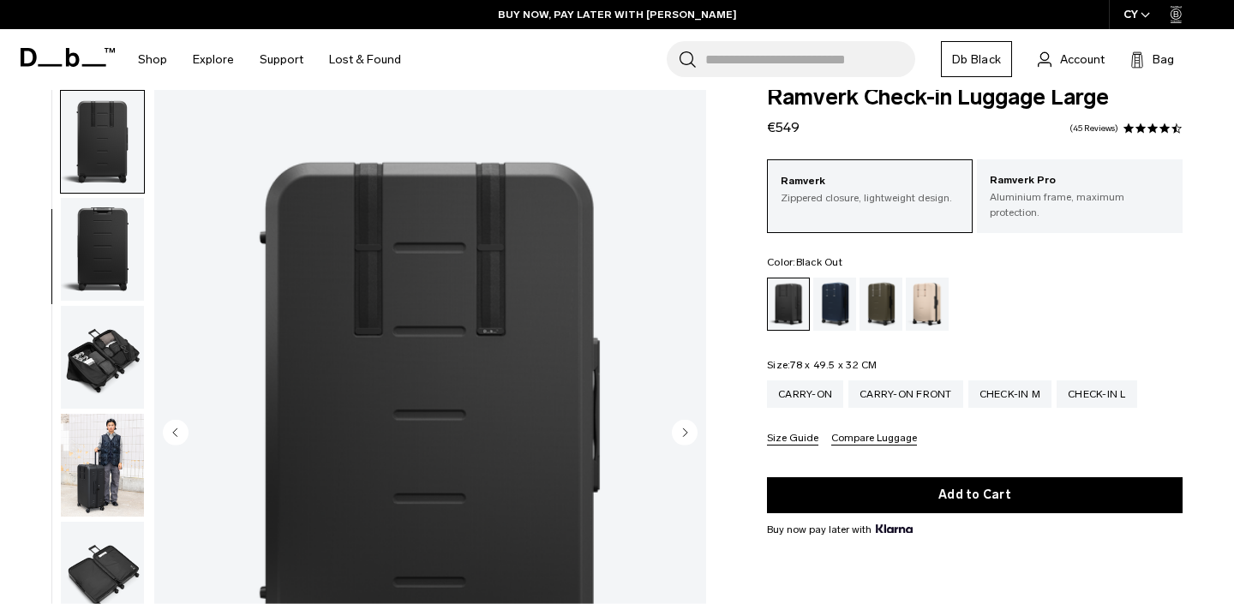
click at [101, 337] on img "button" at bounding box center [102, 357] width 83 height 103
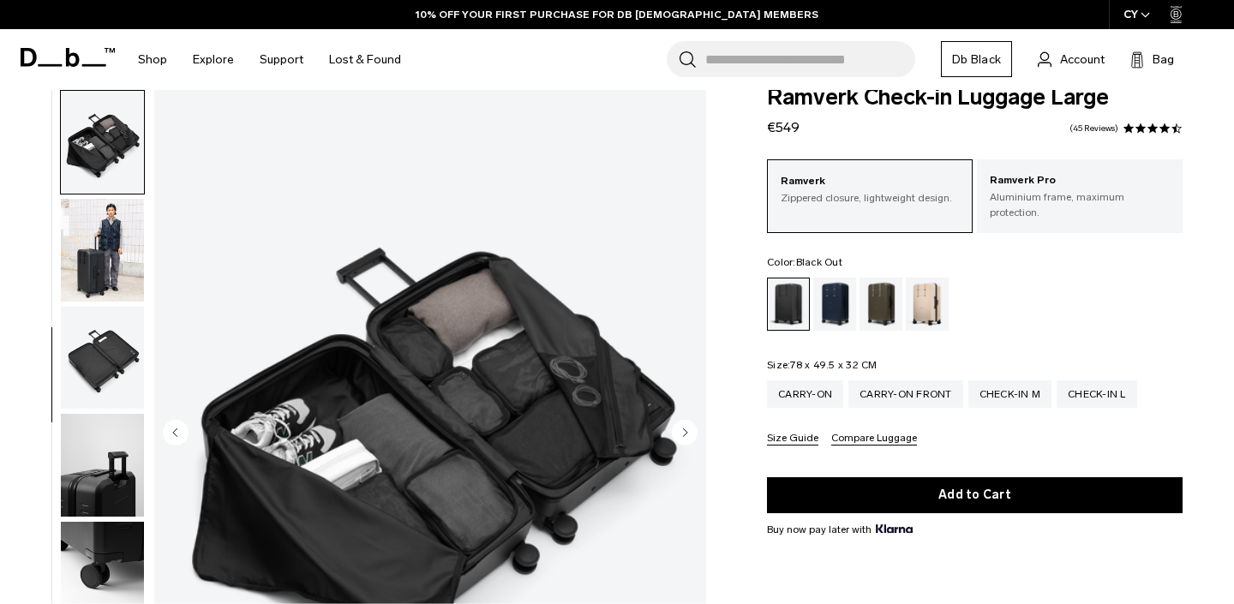
click at [101, 337] on img "button" at bounding box center [102, 358] width 83 height 103
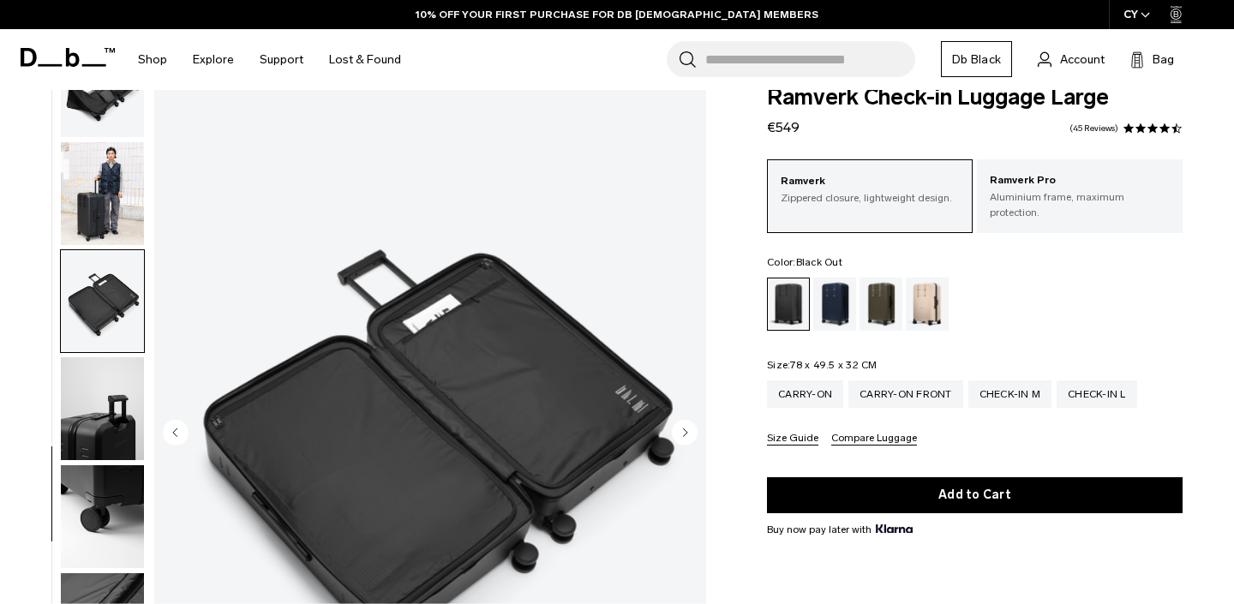
scroll to position [493, 0]
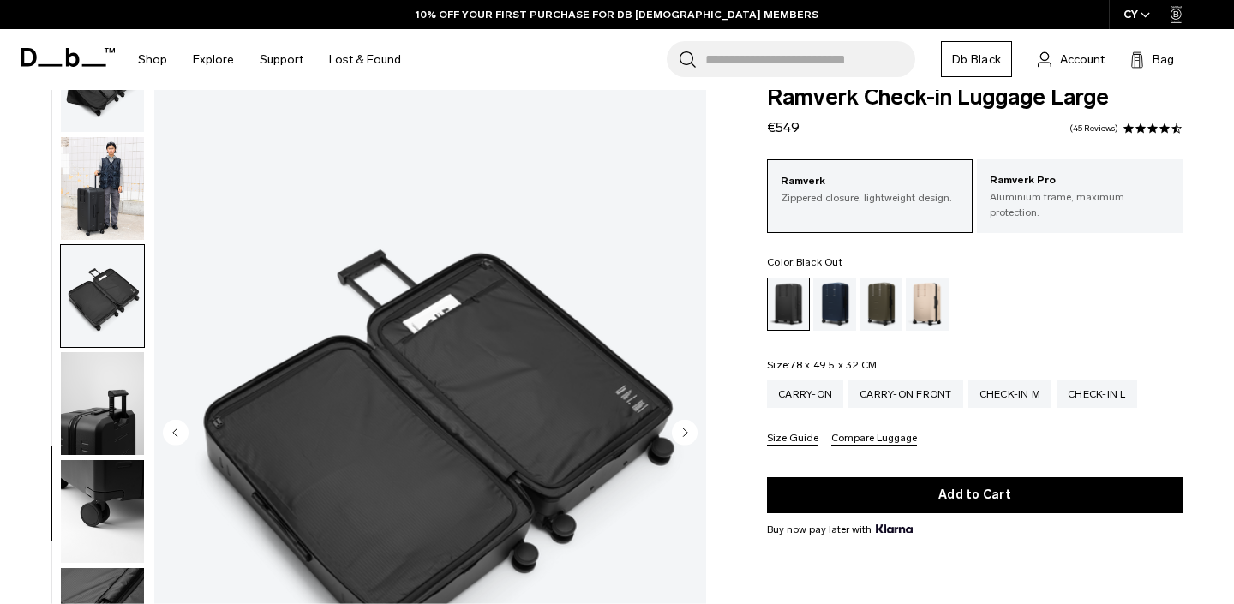
click at [101, 337] on img "button" at bounding box center [102, 296] width 83 height 103
click at [94, 408] on img "button" at bounding box center [102, 403] width 83 height 103
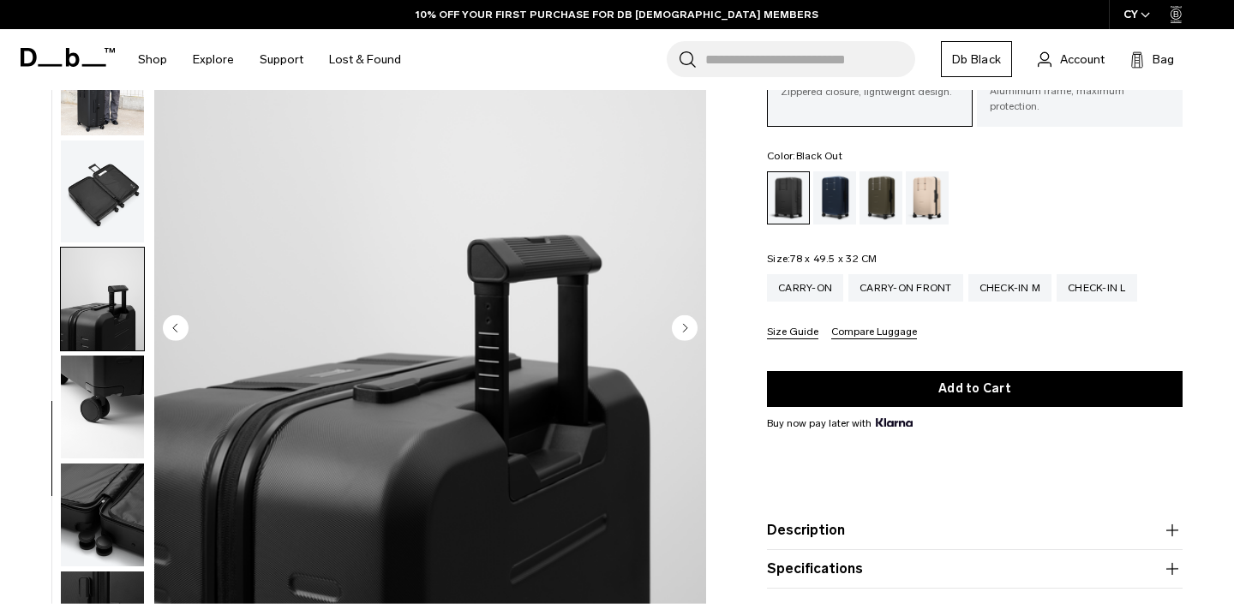
scroll to position [133, 0]
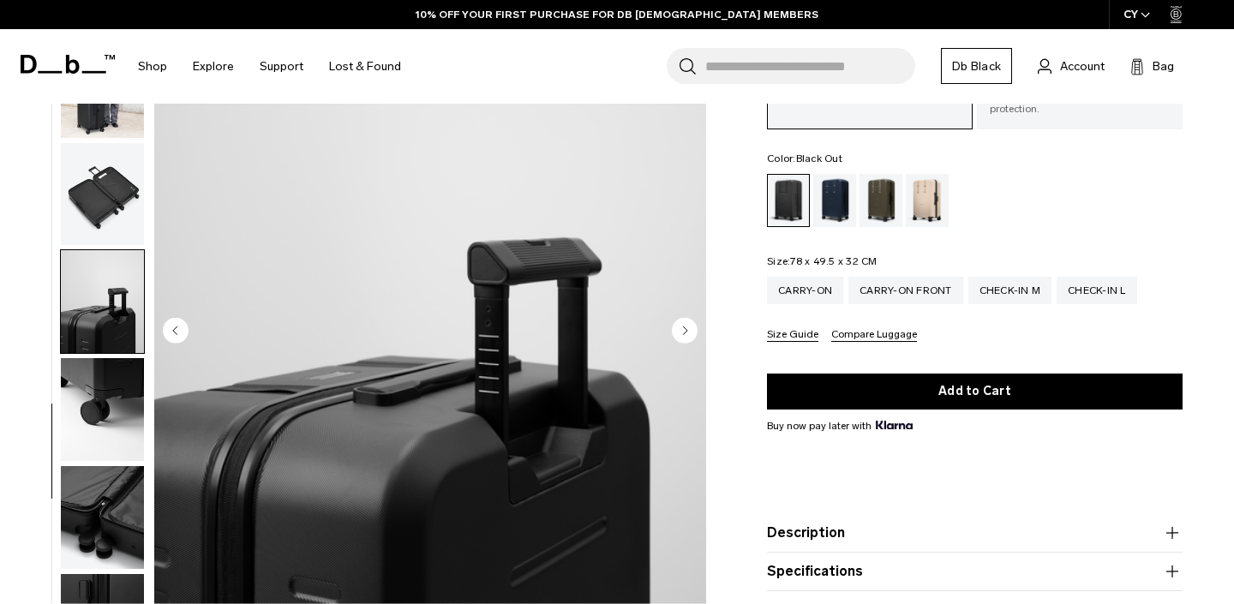
click at [94, 408] on img "button" at bounding box center [102, 409] width 83 height 103
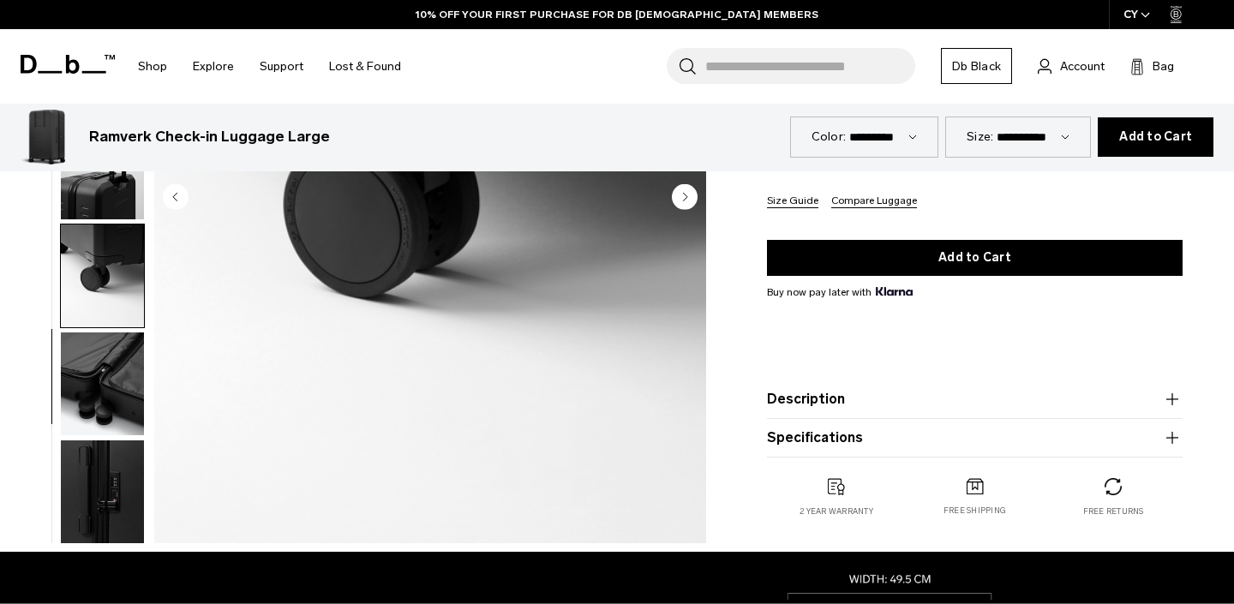
scroll to position [519, 0]
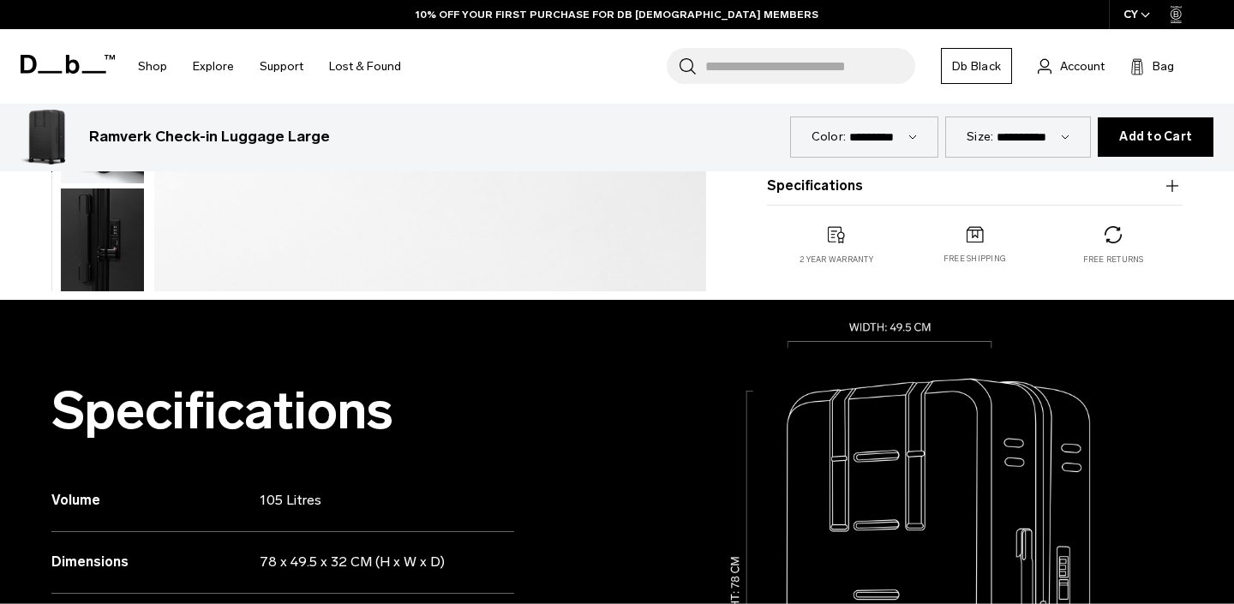
click at [114, 285] on button "button" at bounding box center [102, 240] width 85 height 105
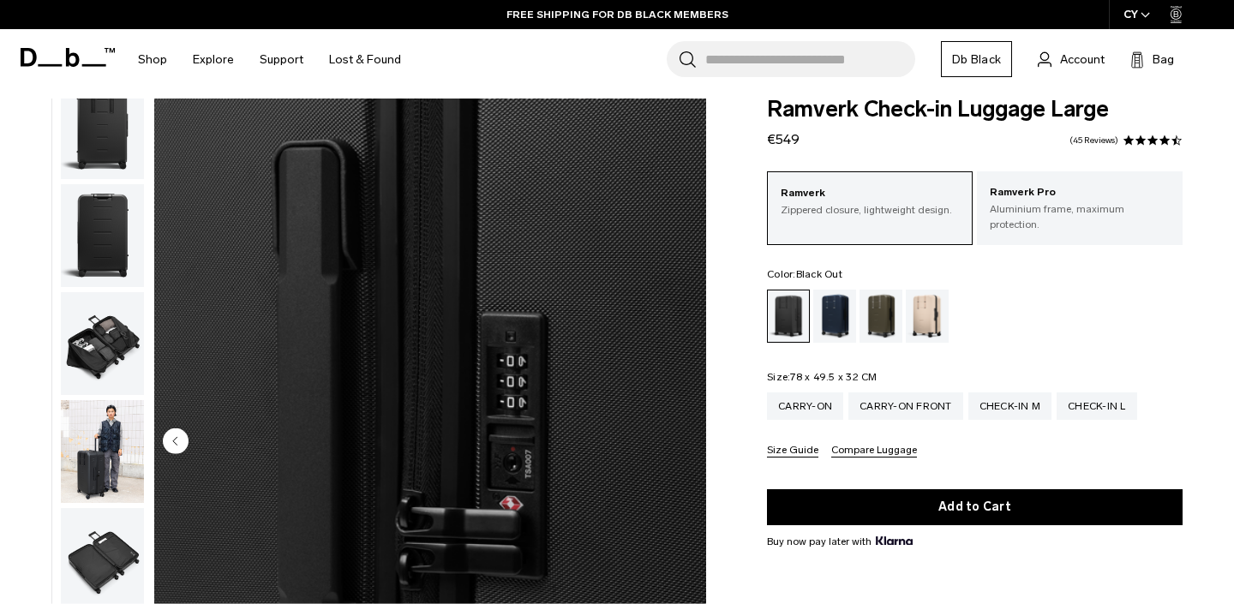
scroll to position [0, 0]
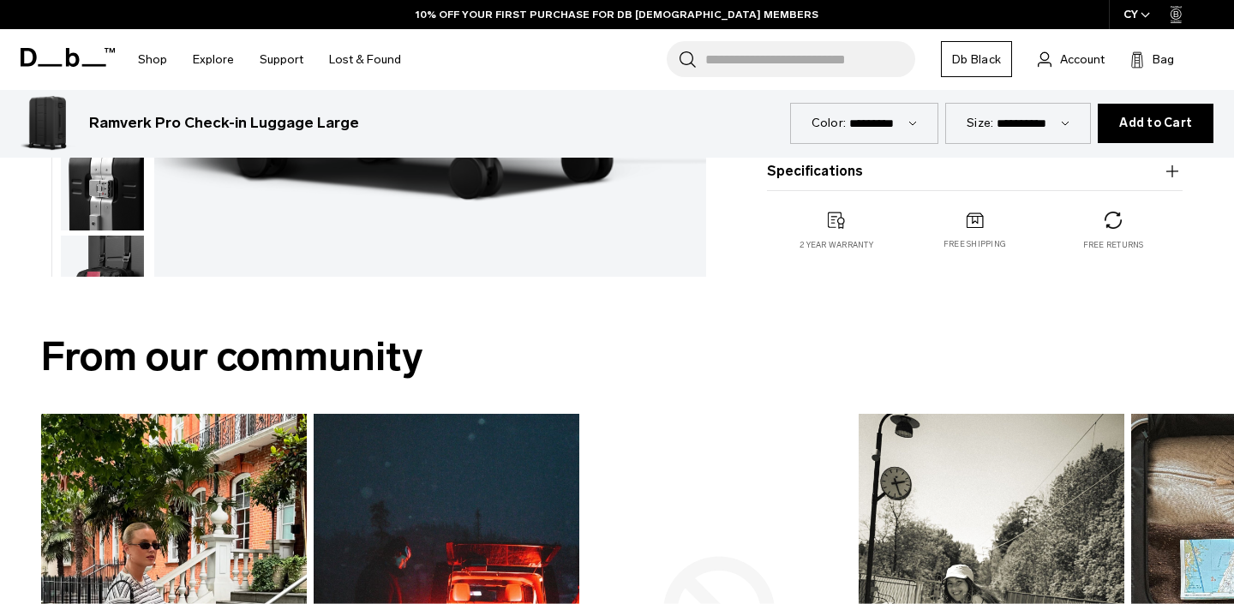
scroll to position [1033, 0]
